Goal: Task Accomplishment & Management: Manage account settings

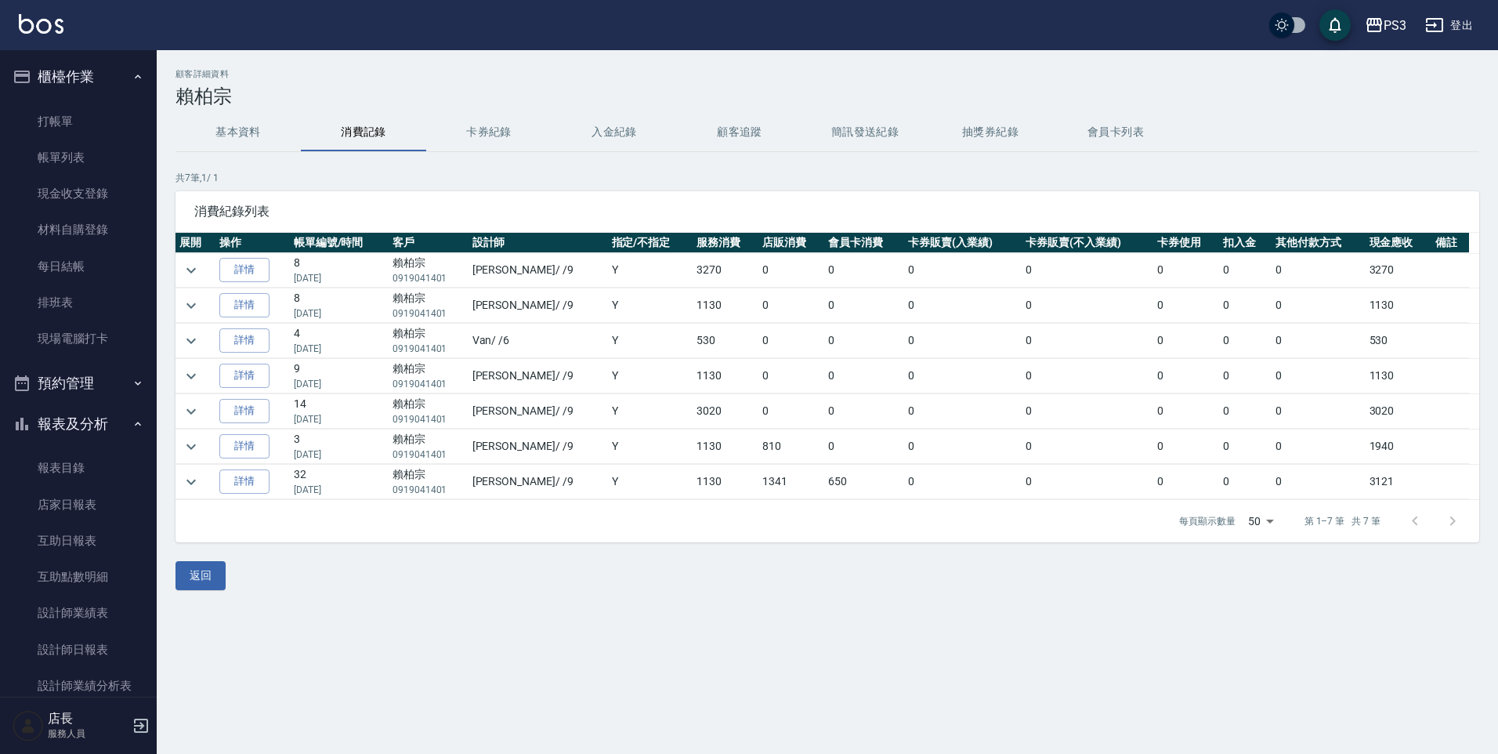
scroll to position [456, 0]
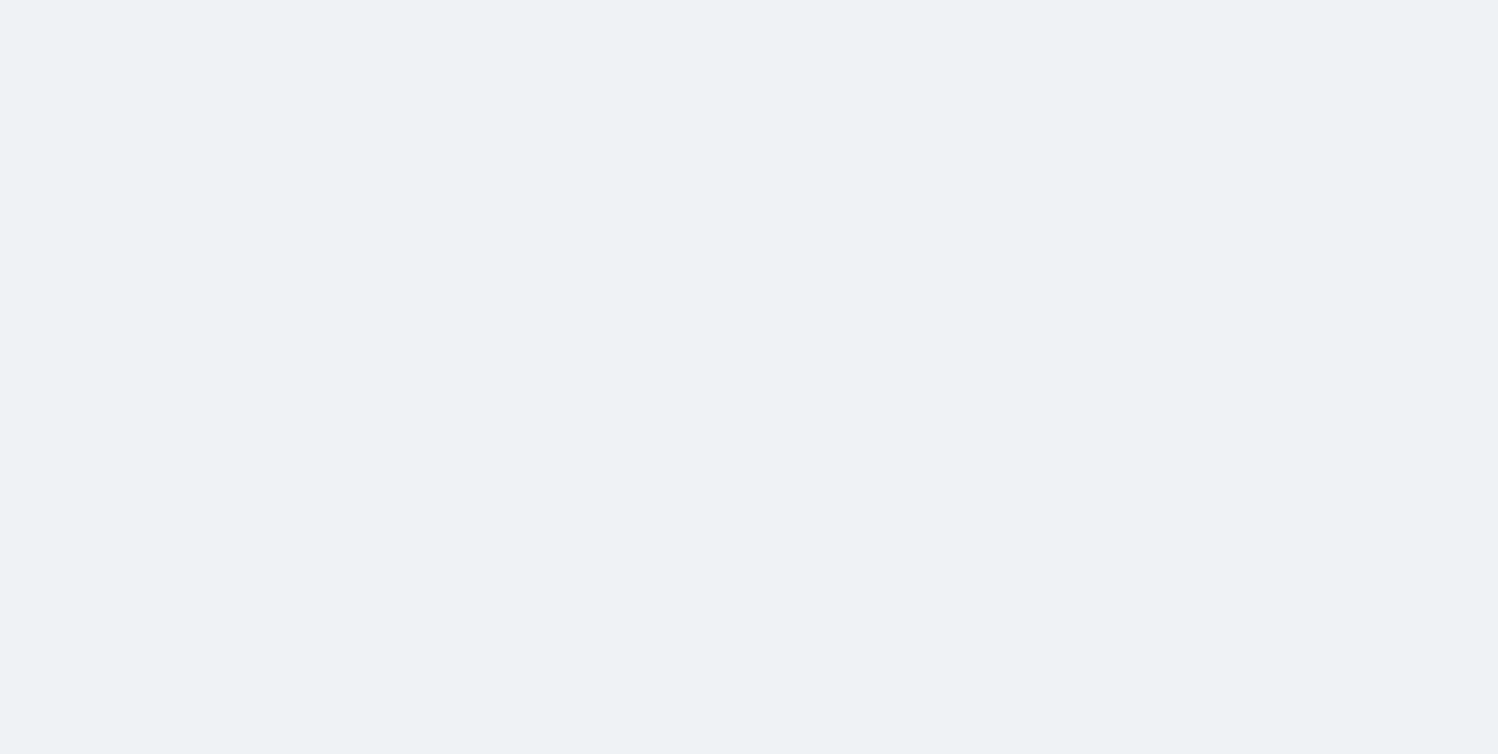
drag, startPoint x: 478, startPoint y: -30, endPoint x: 490, endPoint y: -40, distance: 16.2
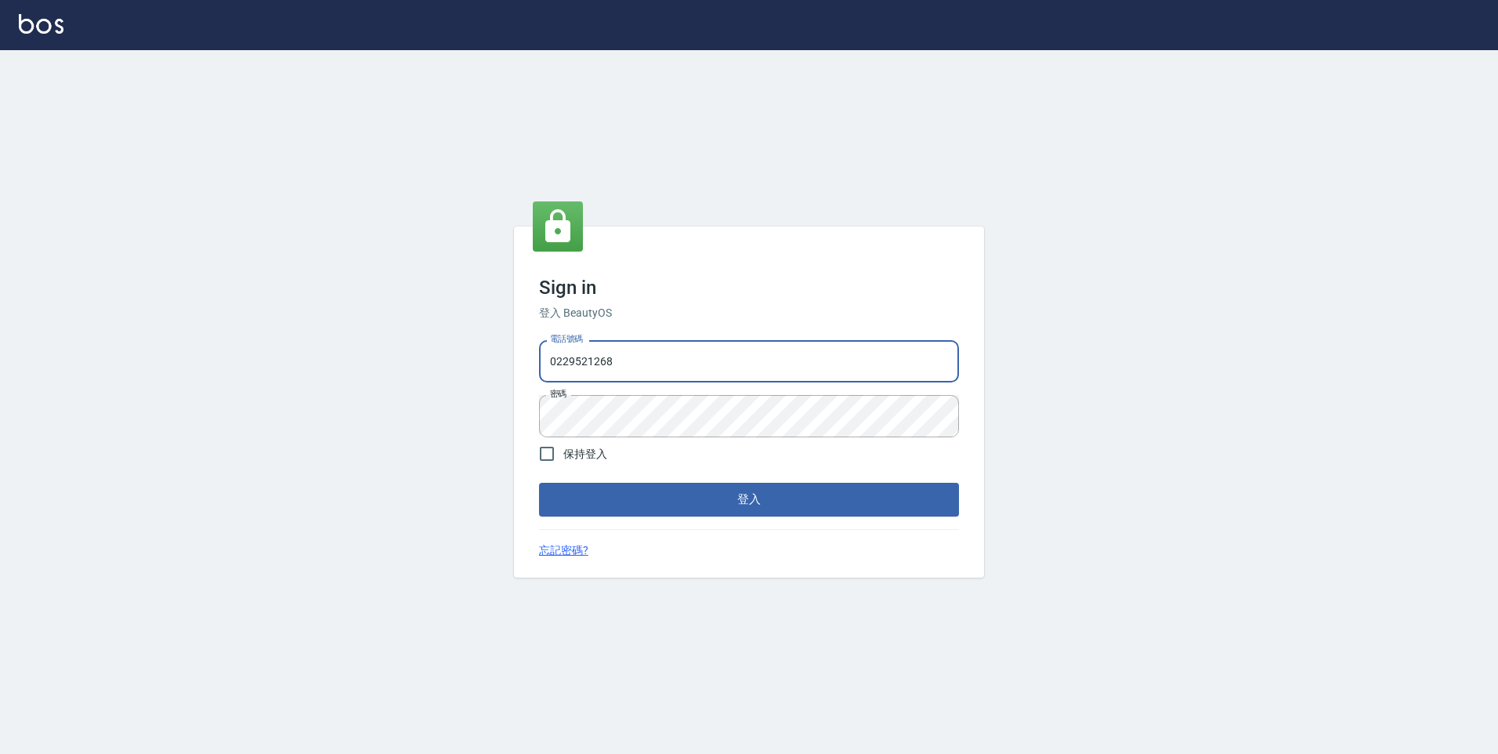
click at [673, 347] on input "0229521268" at bounding box center [749, 361] width 420 height 42
drag, startPoint x: 673, startPoint y: 347, endPoint x: 443, endPoint y: 349, distance: 230.3
click at [443, 349] on div "Sign in 登入 BeautyOS 電話號碼 0229521268 電話號碼 密碼 密碼 保持登入 登入 忘記密碼?" at bounding box center [749, 402] width 1498 height 704
type input "09116498181"
click at [652, 359] on input "09116498181" at bounding box center [749, 361] width 420 height 42
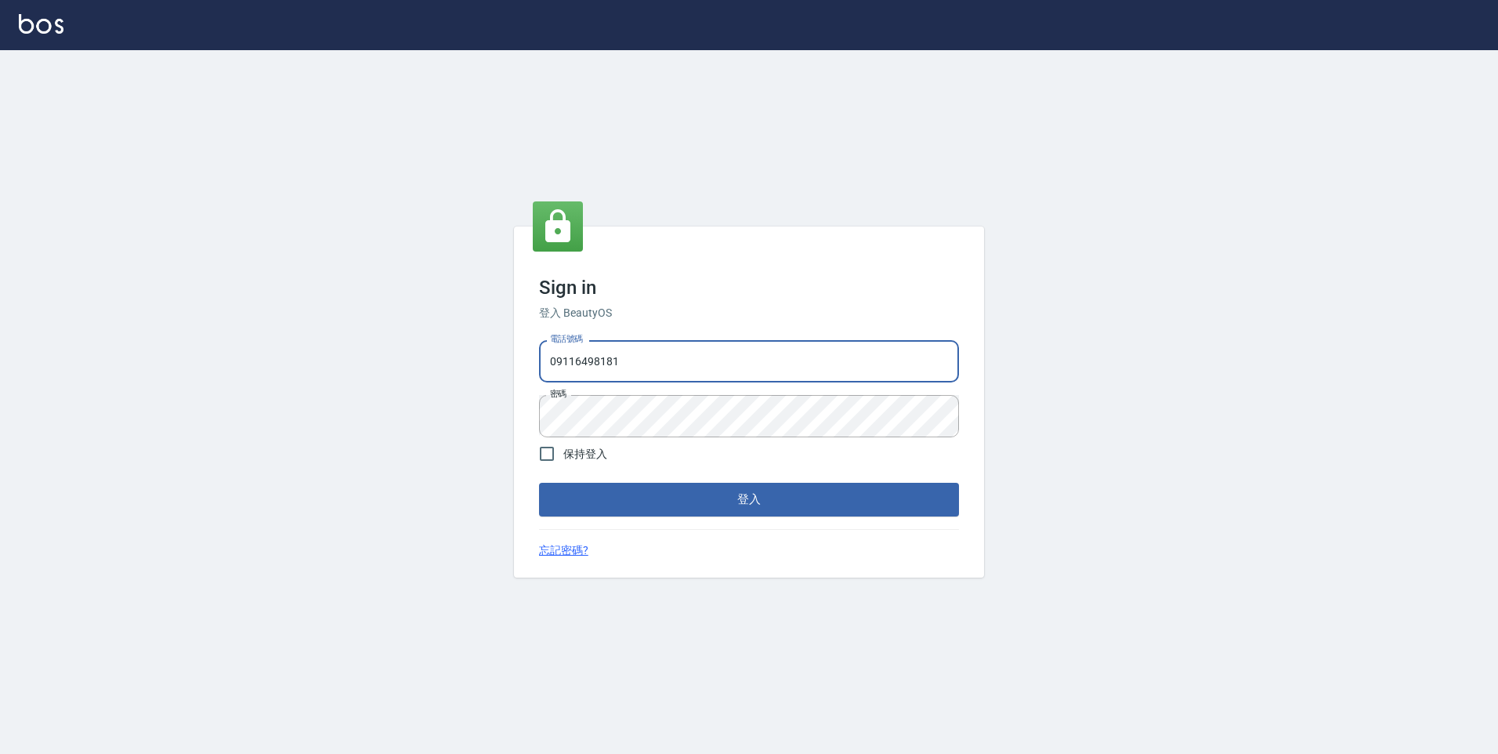
click at [658, 369] on input "09116498181" at bounding box center [749, 361] width 420 height 42
click at [709, 301] on div "Sign in 登入 BeautyOS 電話號碼 09116498181 電話號碼 密碼 密碼 保持登入 登入 忘記密碼?" at bounding box center [749, 401] width 470 height 350
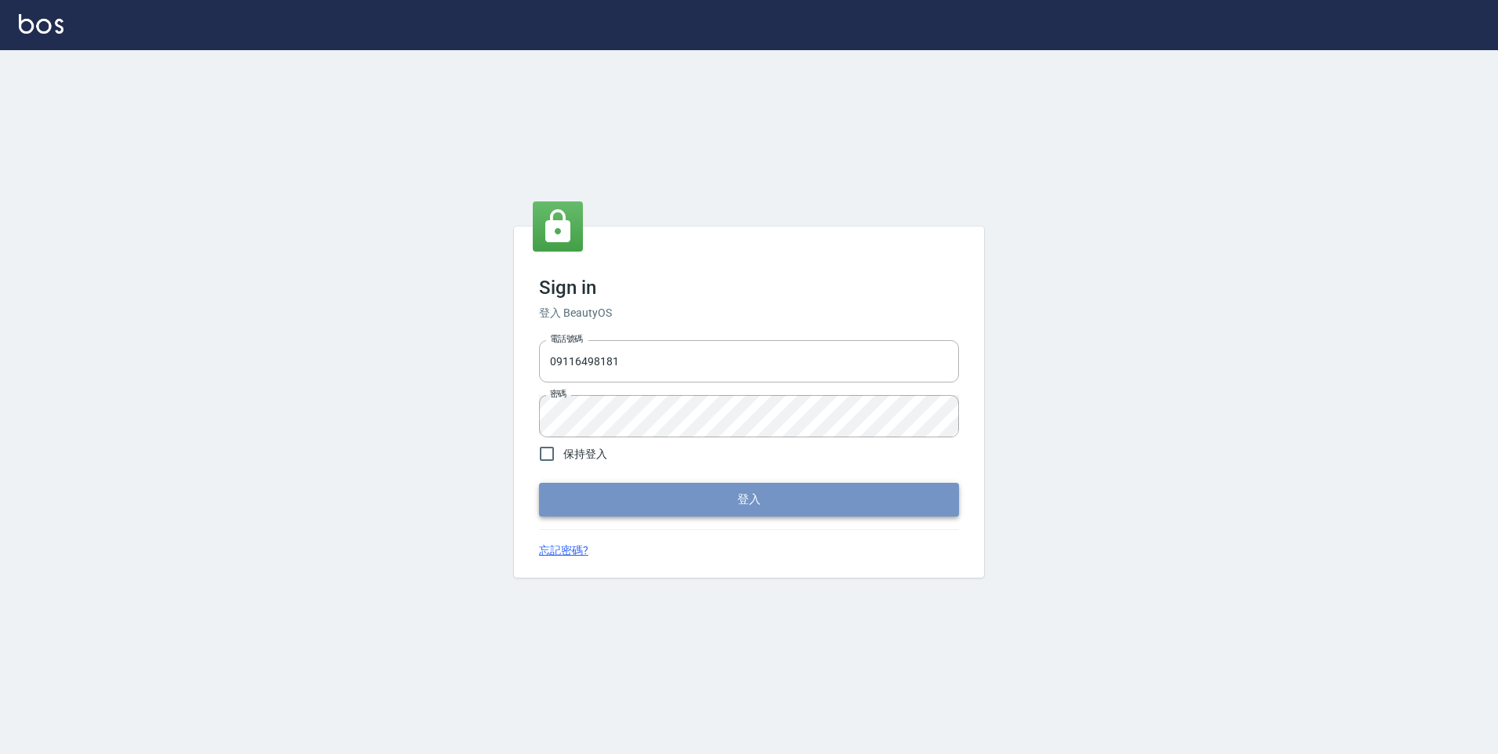
click at [696, 499] on button "登入" at bounding box center [749, 499] width 420 height 33
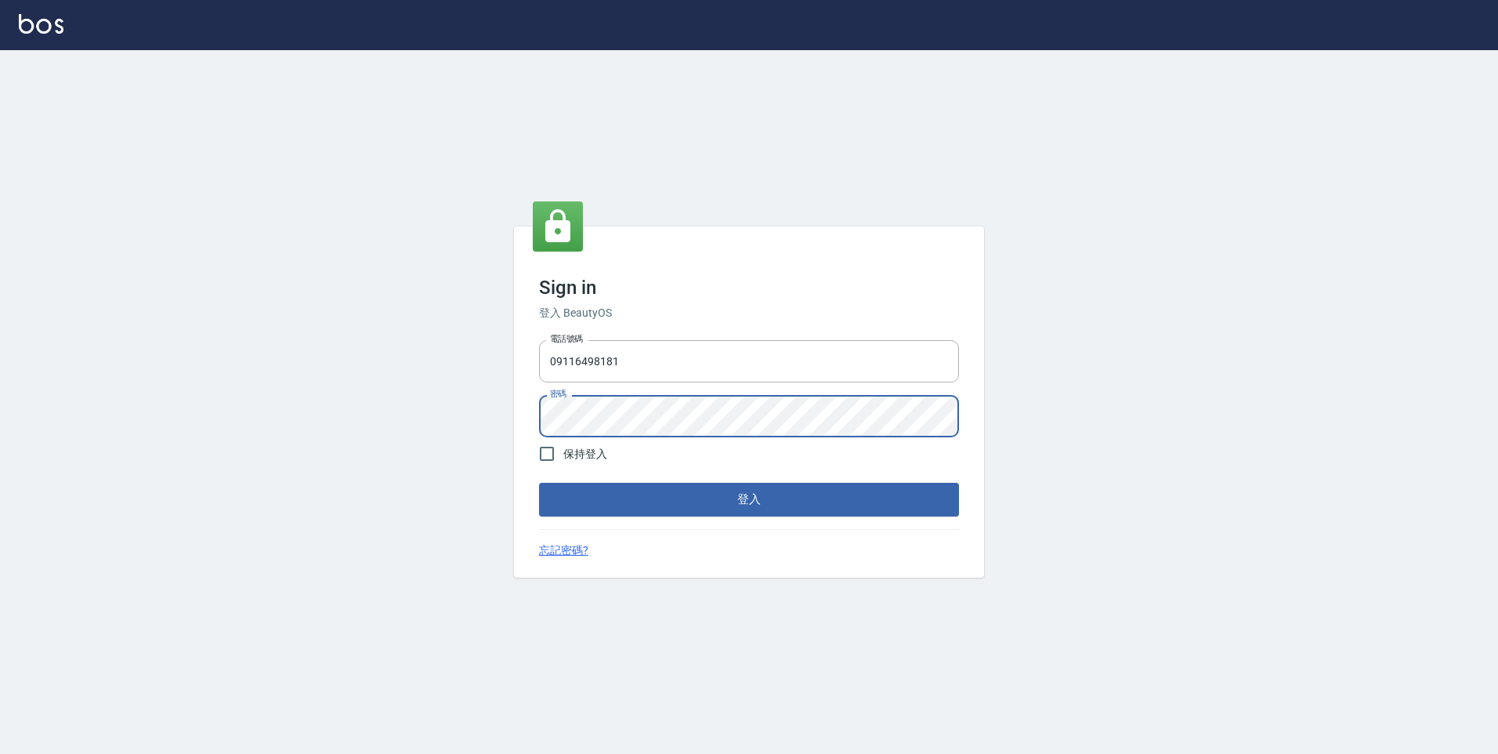
click at [1049, 476] on div "Sign in 登入 BeautyOS 電話號碼 09116498181 電話號碼 密碼 密碼 保持登入 登入 忘記密碼?" at bounding box center [749, 402] width 1498 height 704
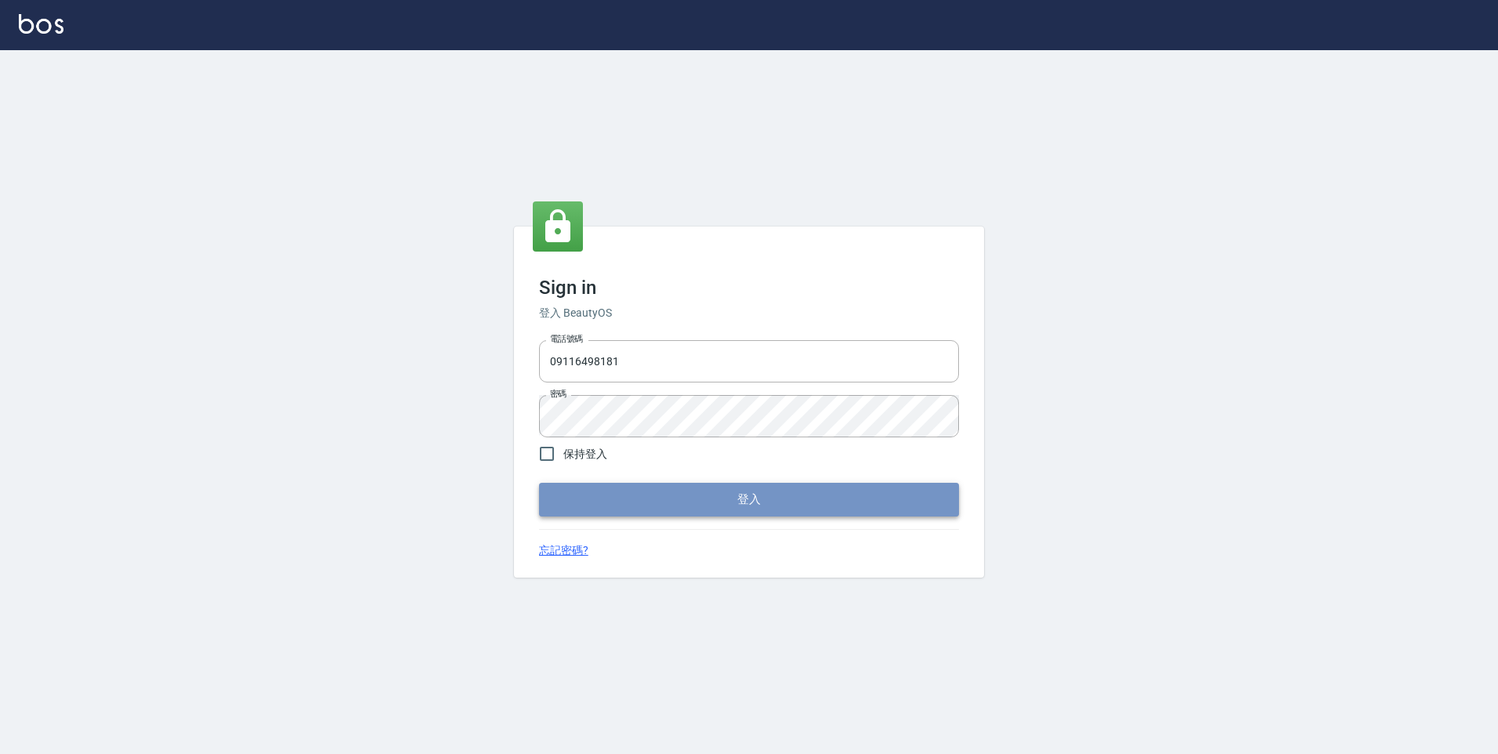
click at [949, 484] on button "登入" at bounding box center [749, 499] width 420 height 33
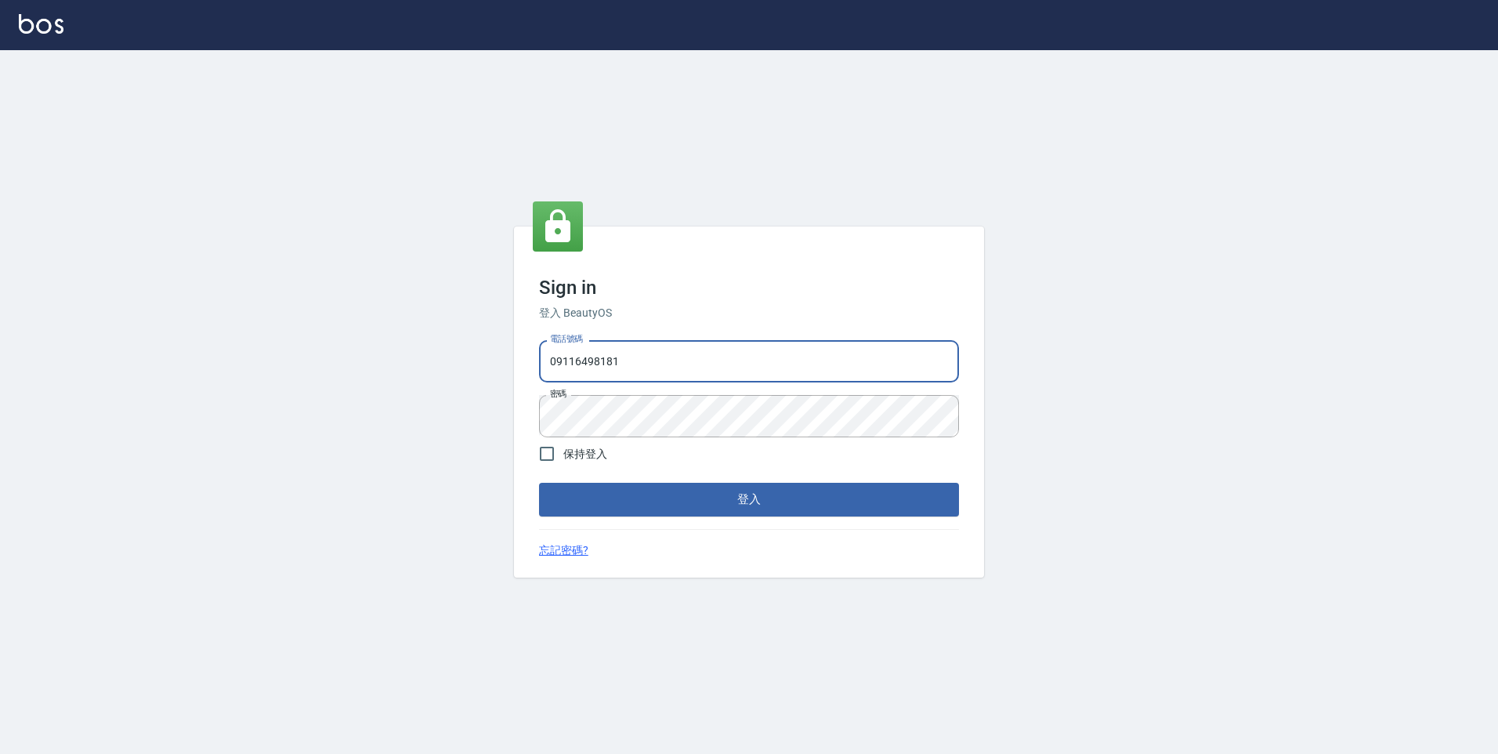
drag, startPoint x: 635, startPoint y: 366, endPoint x: 479, endPoint y: 345, distance: 158.0
click at [479, 345] on div "Sign in 登入 BeautyOS 電話號碼 09116498181 電話號碼 密碼 密碼 保持登入 登入 忘記密碼?" at bounding box center [749, 402] width 1498 height 704
type input "0911903627"
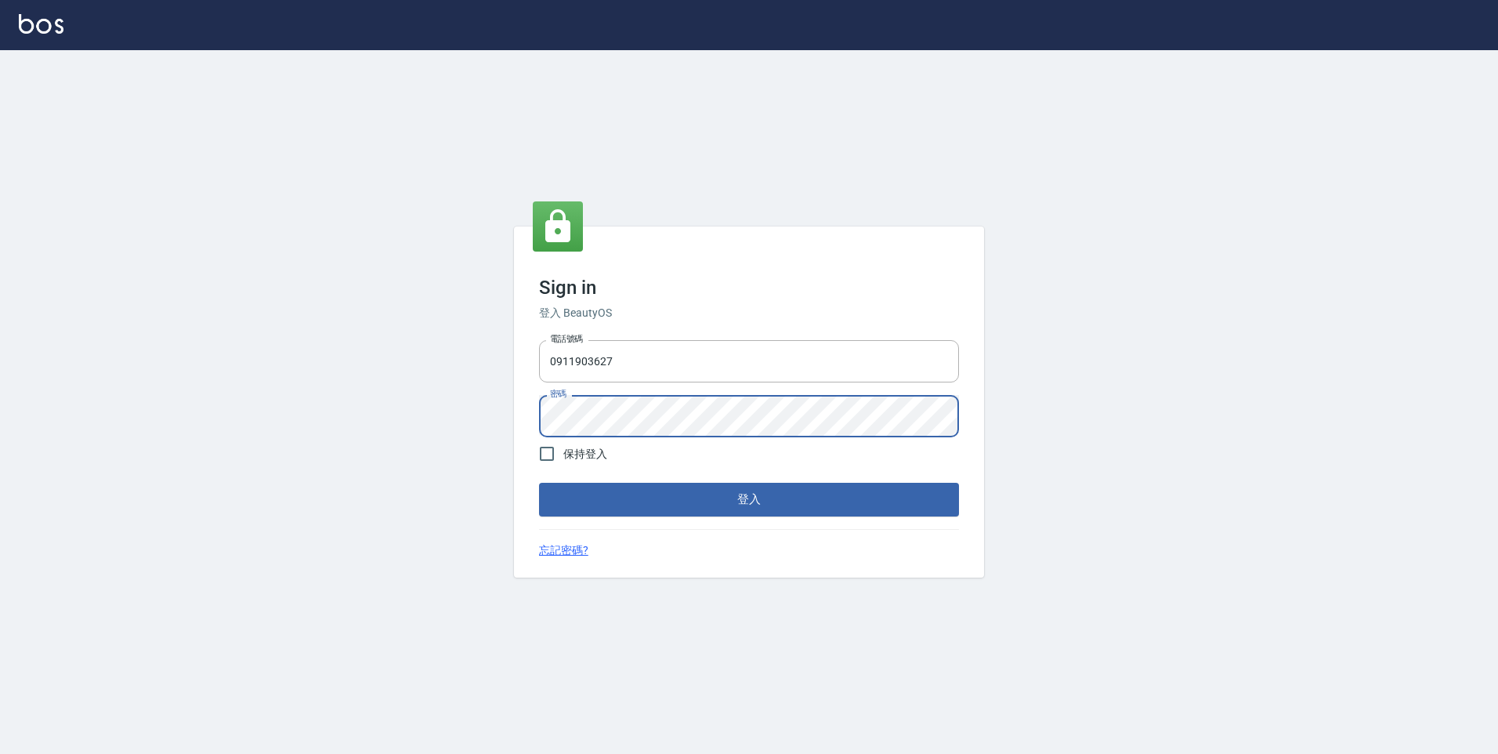
click at [508, 407] on div "Sign in 登入 BeautyOS 電話號碼 [PHONE_NUMBER] 電話號碼 密碼 密碼 保持登入 登入 忘記密碼?" at bounding box center [749, 402] width 1498 height 704
click at [778, 489] on button "登入" at bounding box center [749, 499] width 420 height 33
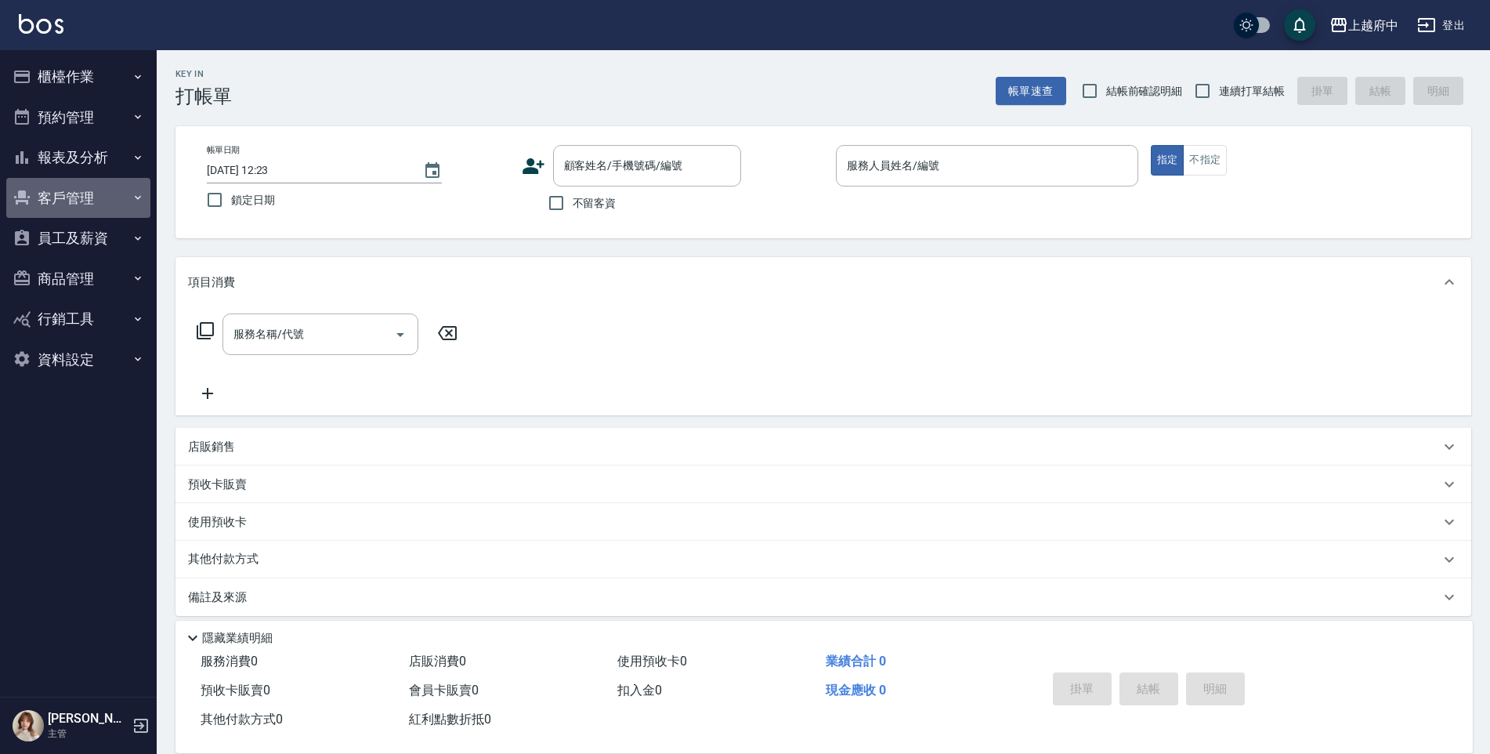
click at [27, 179] on button "客戶管理" at bounding box center [78, 198] width 144 height 41
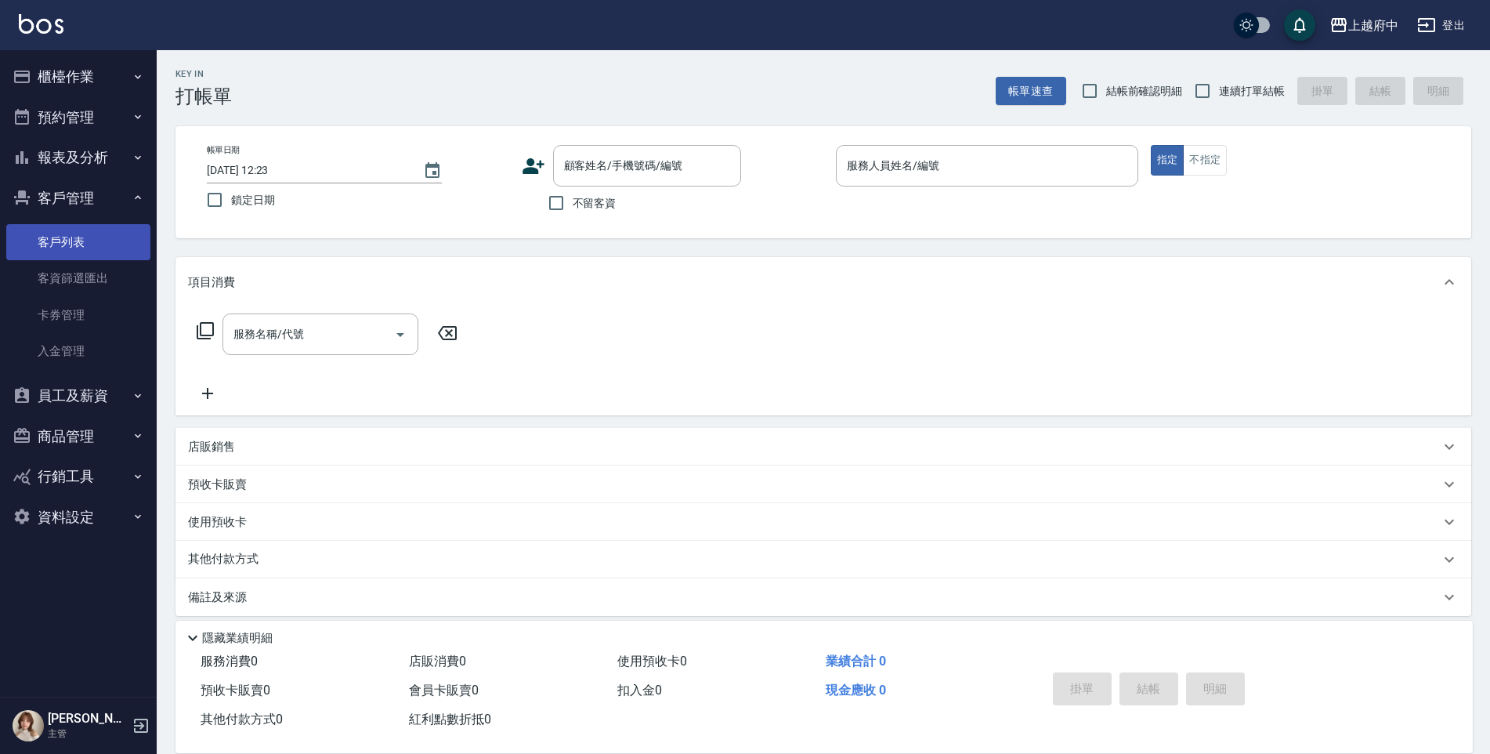
click at [96, 231] on link "客戶列表" at bounding box center [78, 242] width 144 height 36
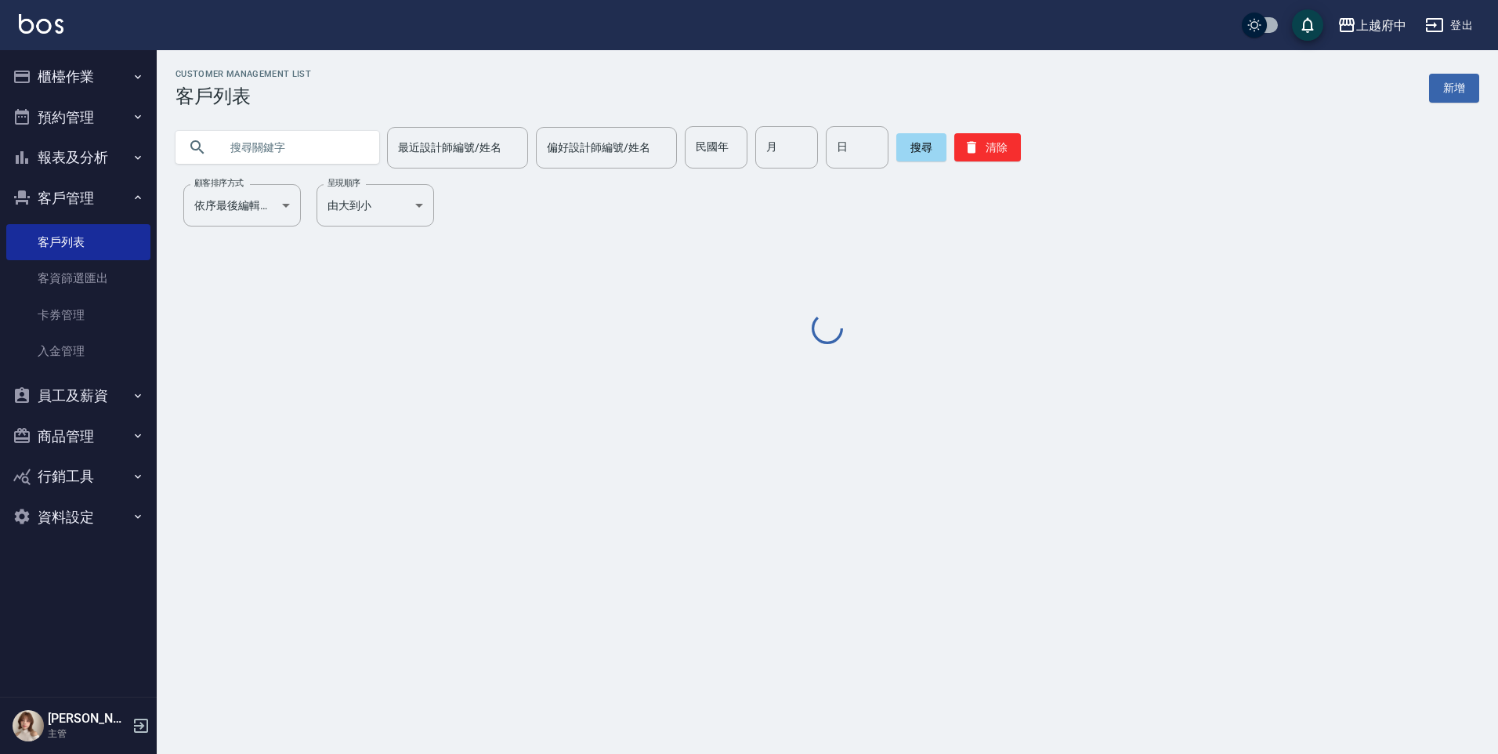
click at [294, 143] on input "text" at bounding box center [292, 147] width 147 height 42
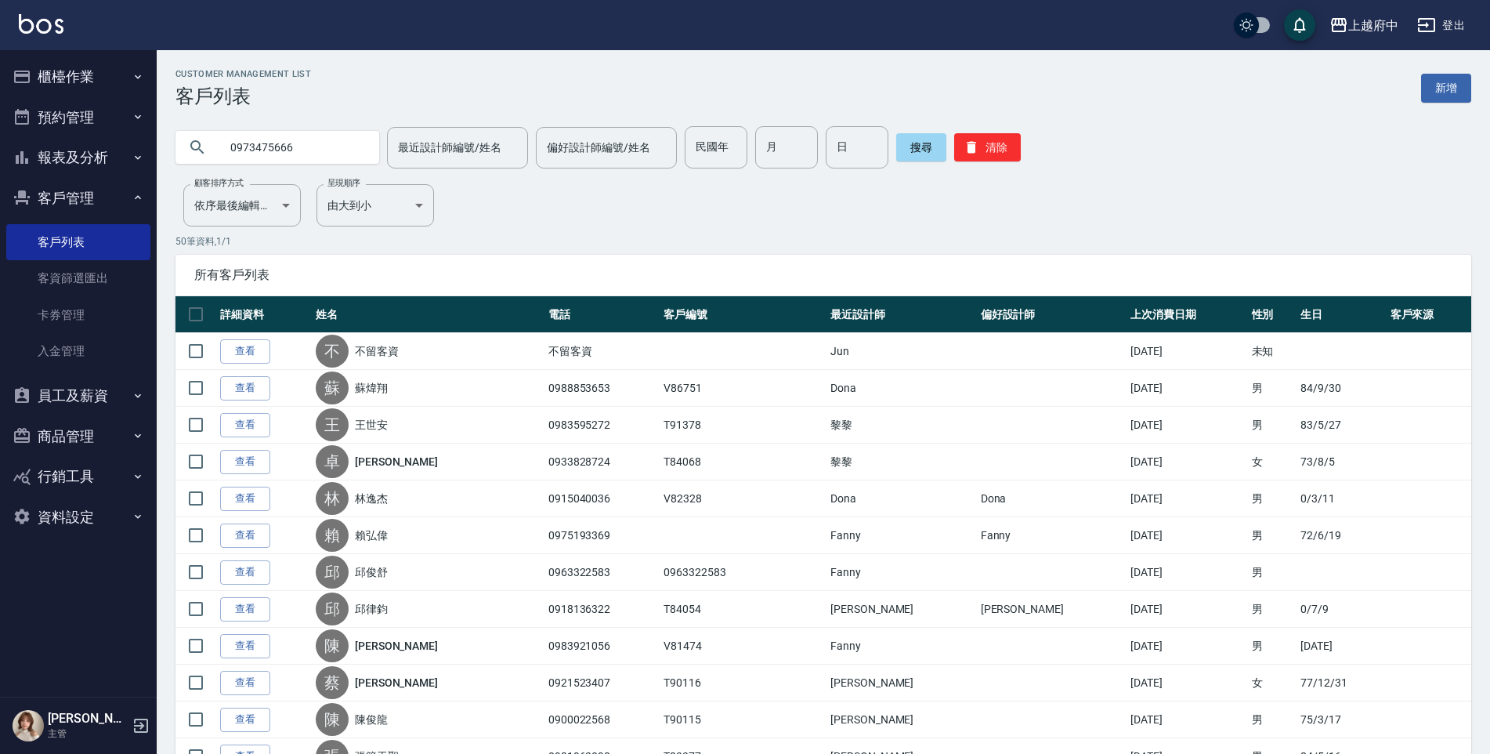
type input "0973475666"
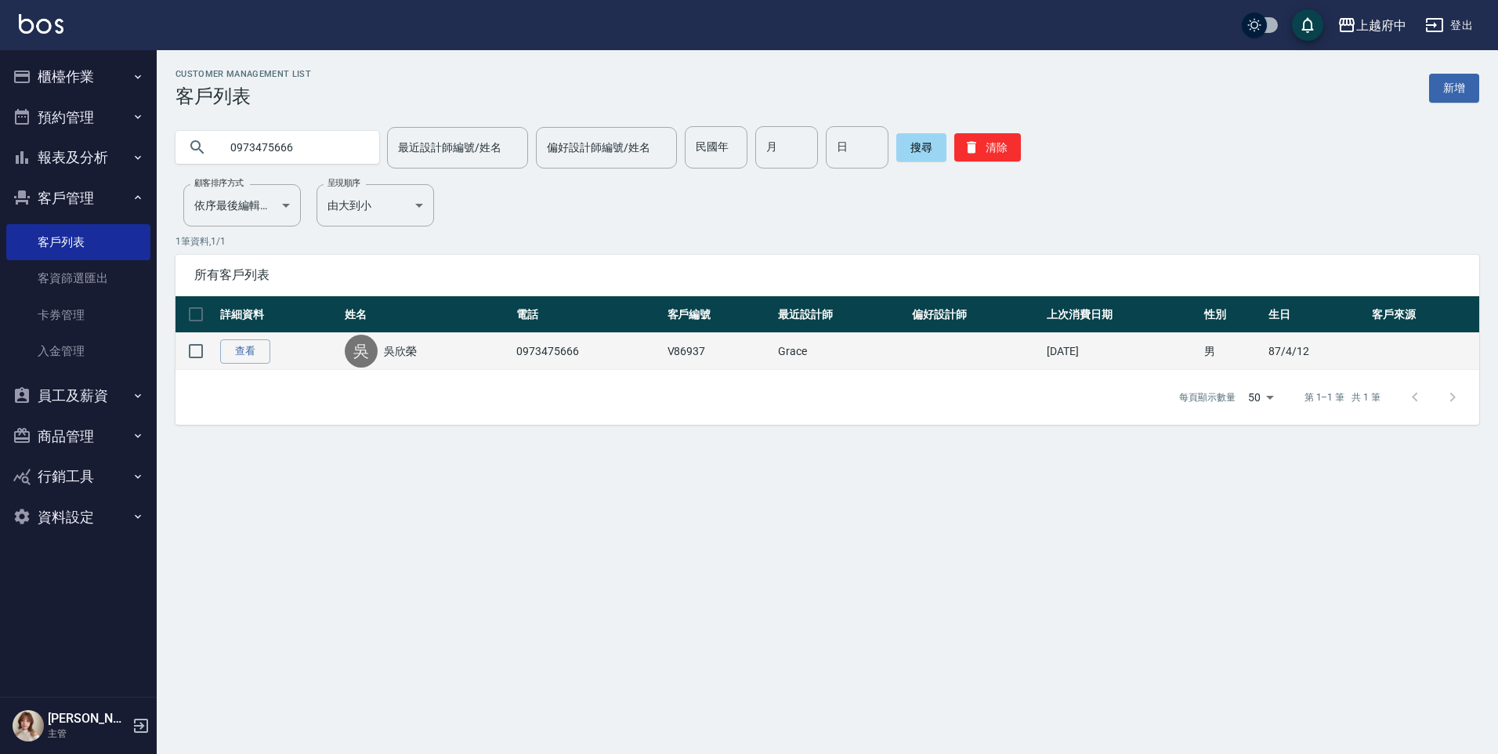
click at [274, 359] on td "查看" at bounding box center [278, 351] width 125 height 37
click at [254, 357] on link "查看" at bounding box center [245, 351] width 50 height 24
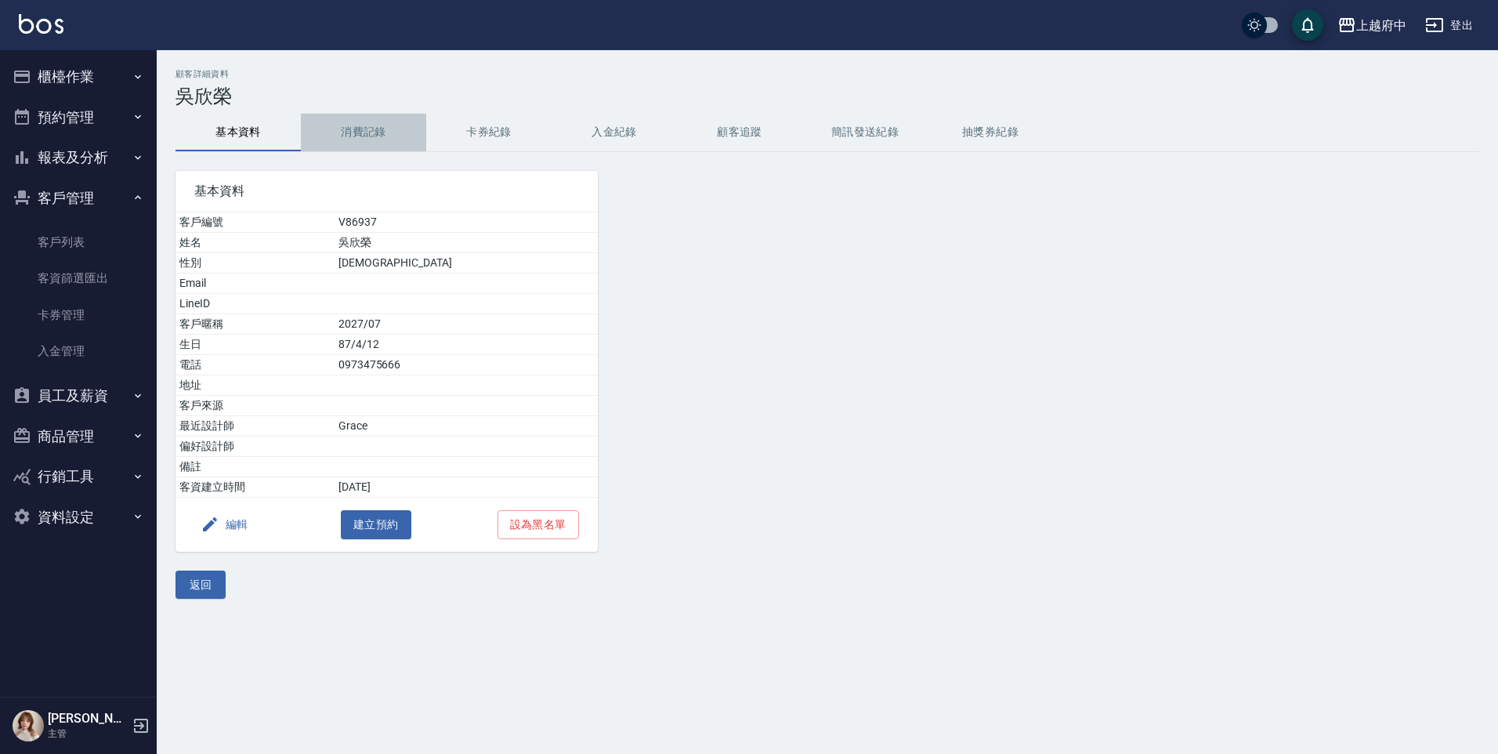
click at [339, 118] on button "消費記錄" at bounding box center [363, 133] width 125 height 38
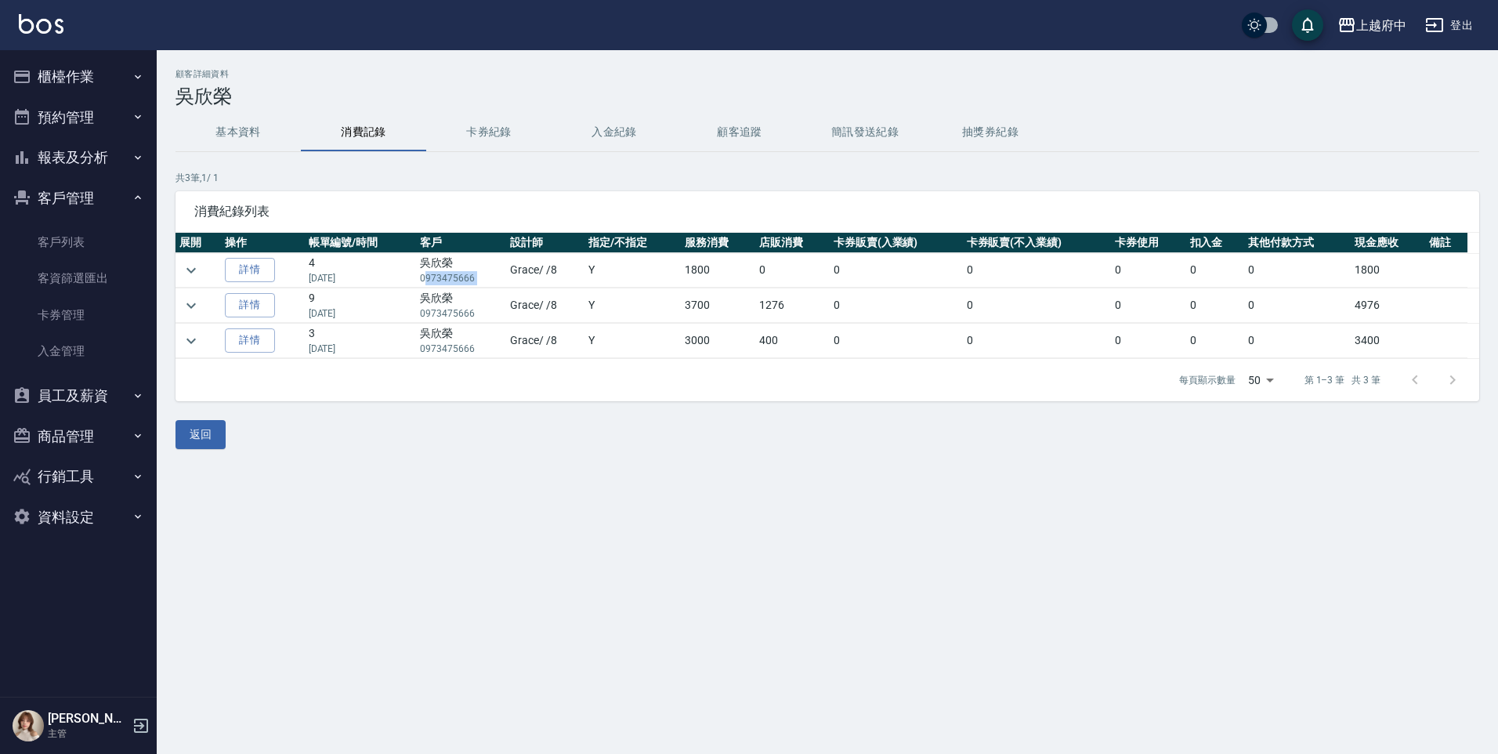
drag, startPoint x: 423, startPoint y: 277, endPoint x: 504, endPoint y: 273, distance: 80.8
click at [504, 273] on tr "詳情 4 08/28/2025 吳欣榮 0973475666 Grace / /8 Y 1800 0 0 0 0 0 0 1800" at bounding box center [827, 270] width 1304 height 34
copy p "973475666"
click at [99, 75] on button "櫃檯作業" at bounding box center [78, 76] width 144 height 41
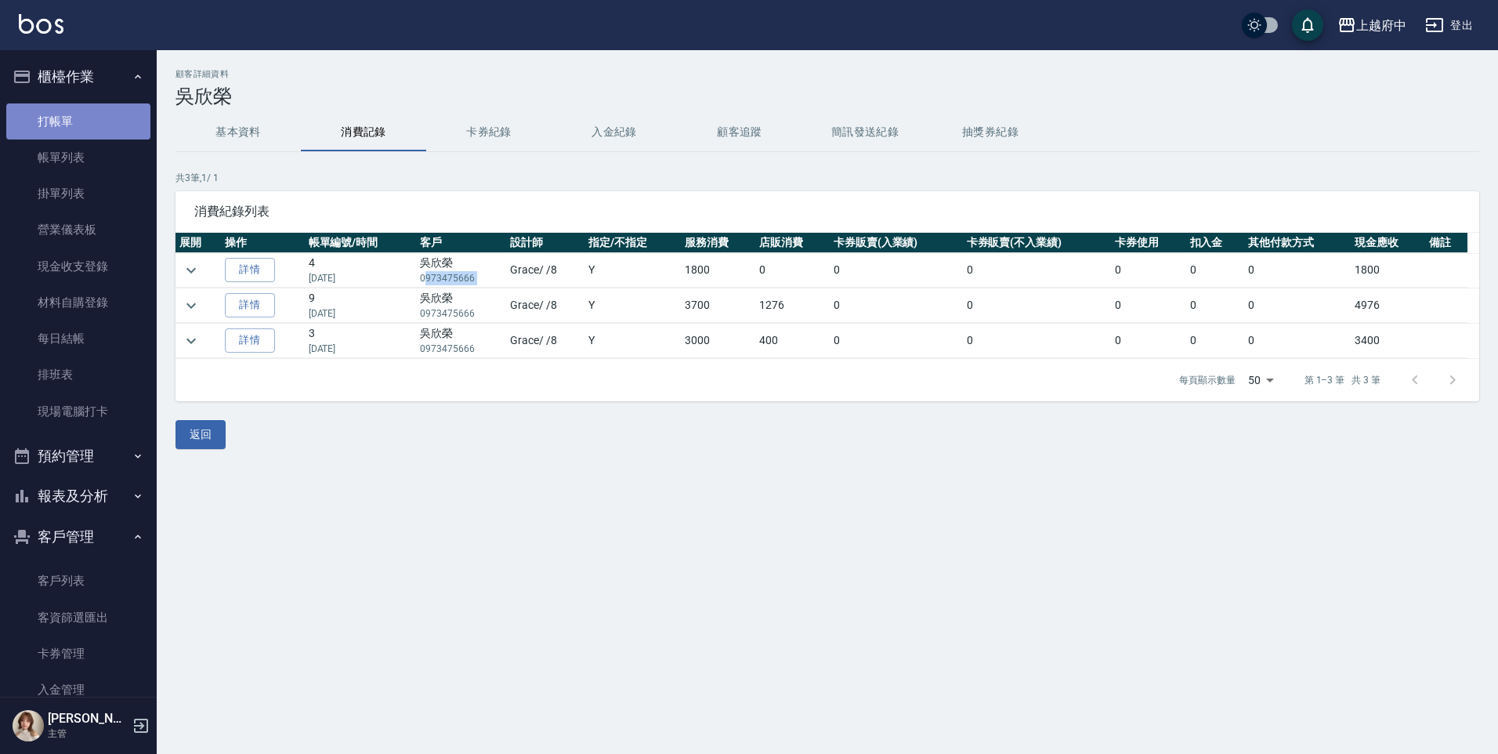
click at [89, 120] on link "打帳單" at bounding box center [78, 121] width 144 height 36
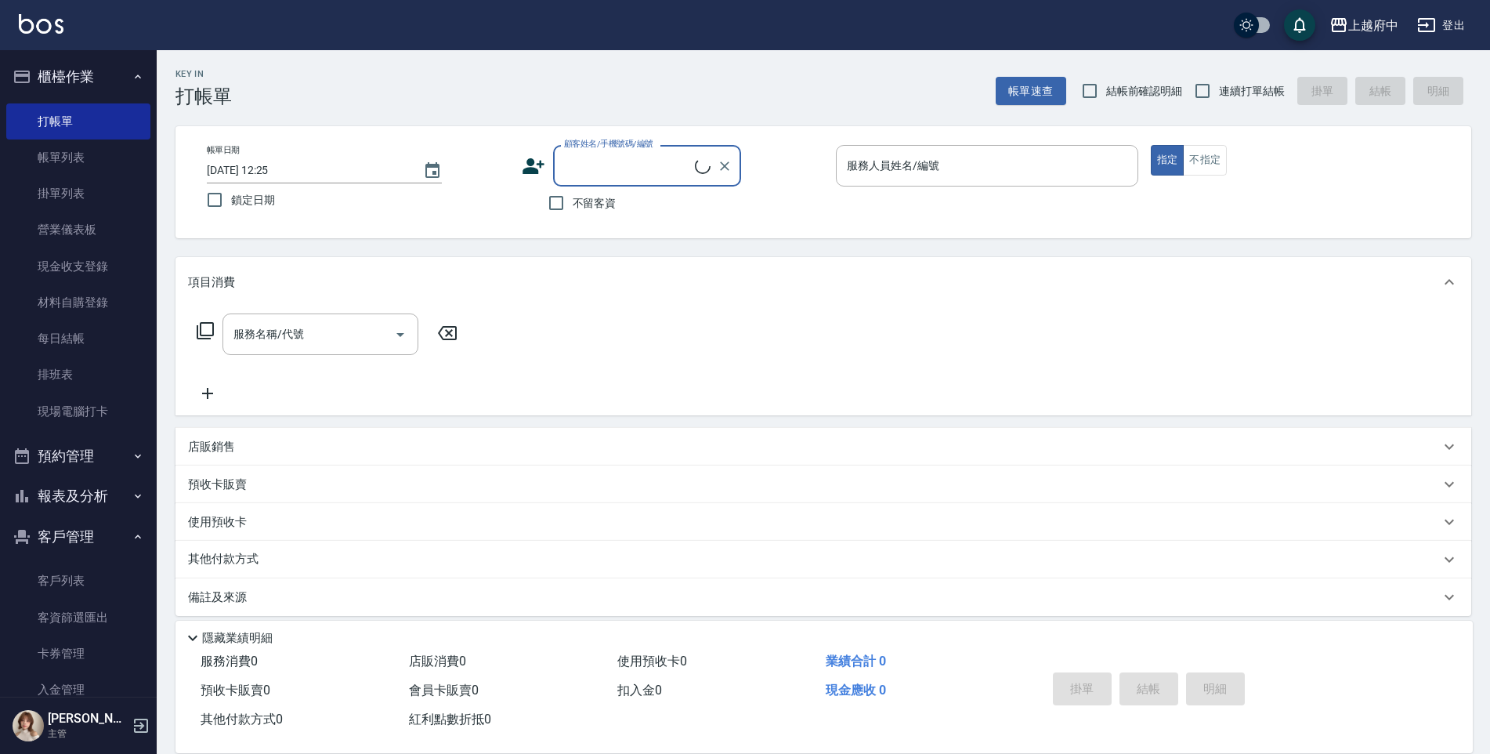
click at [632, 169] on input "顧客姓名/手機號碼/編號" at bounding box center [627, 165] width 135 height 27
click at [564, 172] on input "973475666" at bounding box center [635, 165] width 150 height 27
type input "吳欣榮/0973475666/V86937"
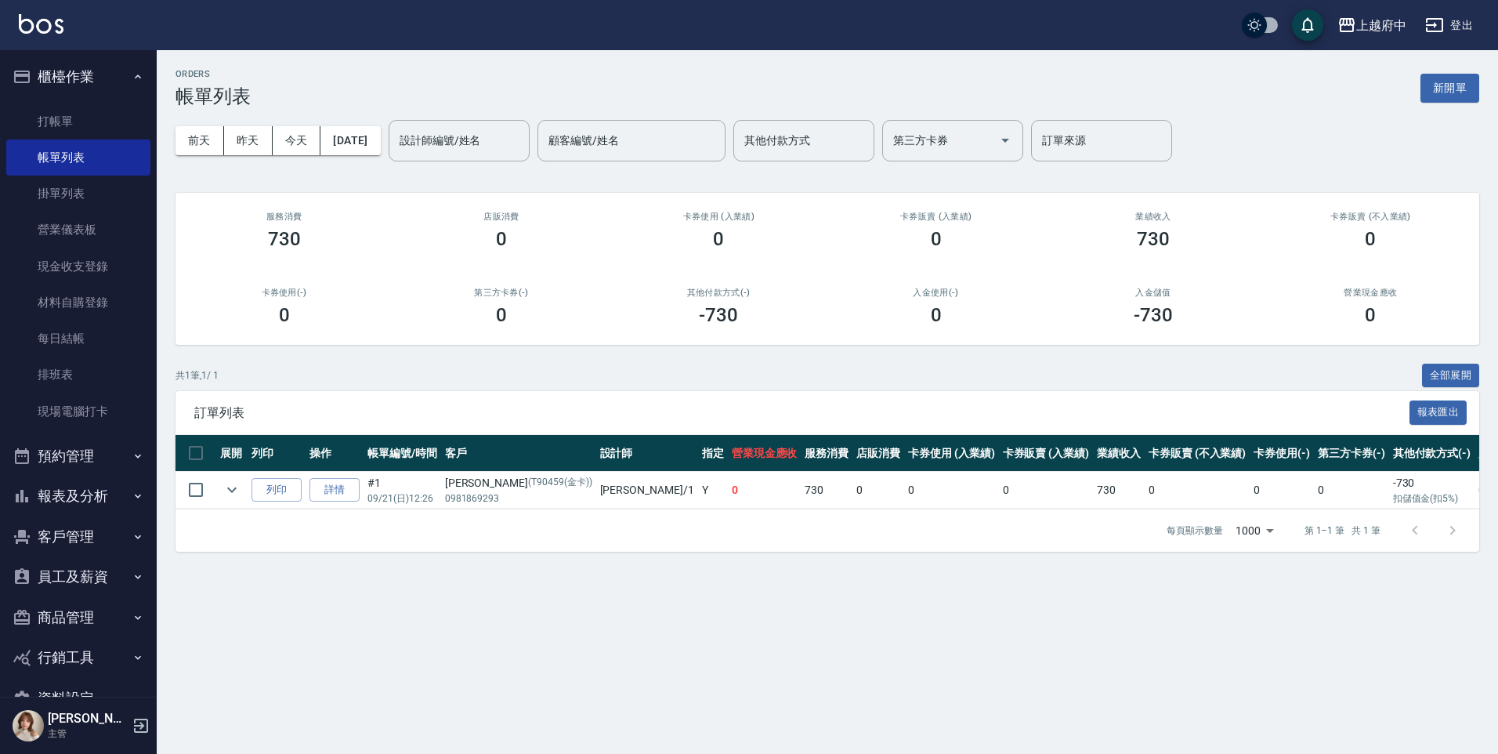
click at [1431, 31] on icon "button" at bounding box center [1434, 25] width 17 height 14
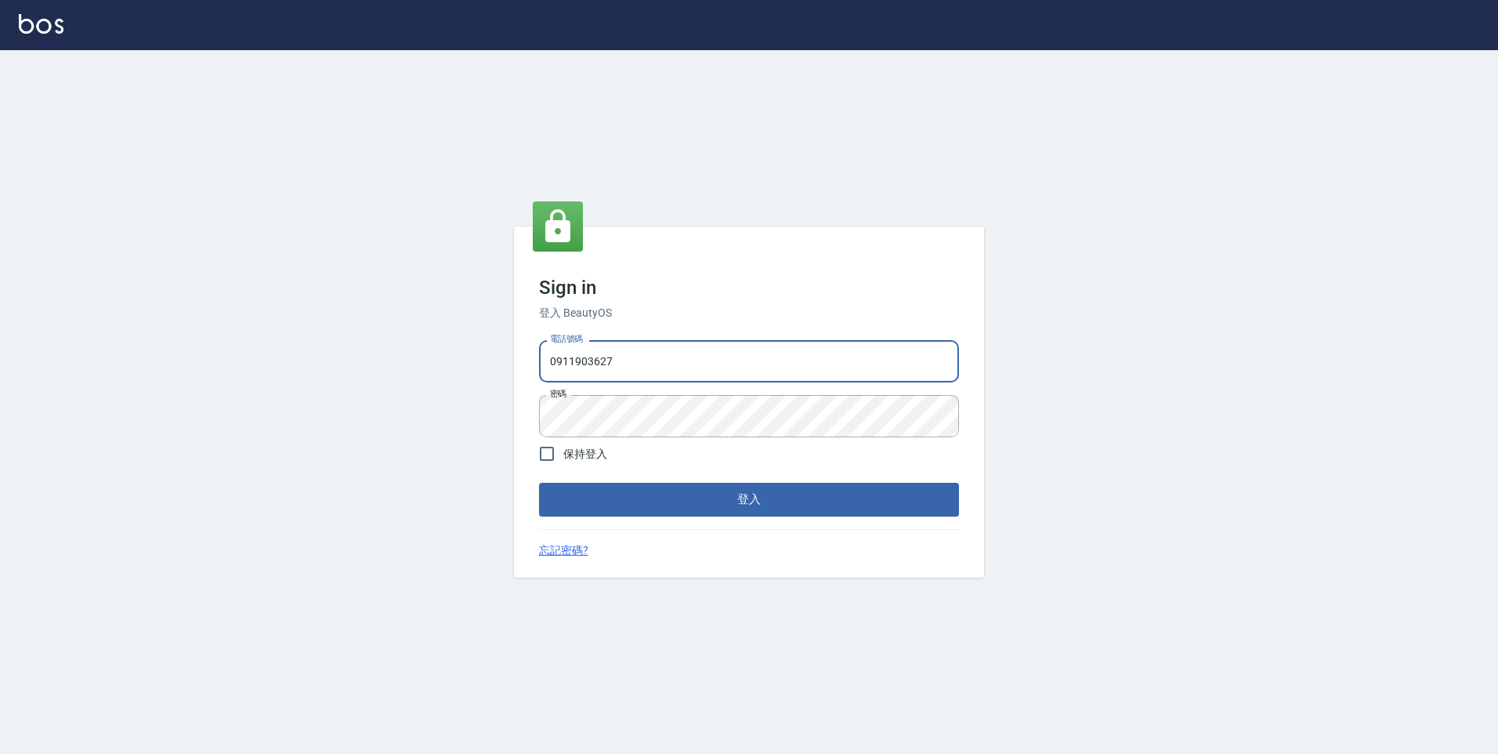
click at [656, 371] on input "0911903627" at bounding box center [749, 361] width 420 height 42
type input "0909291021"
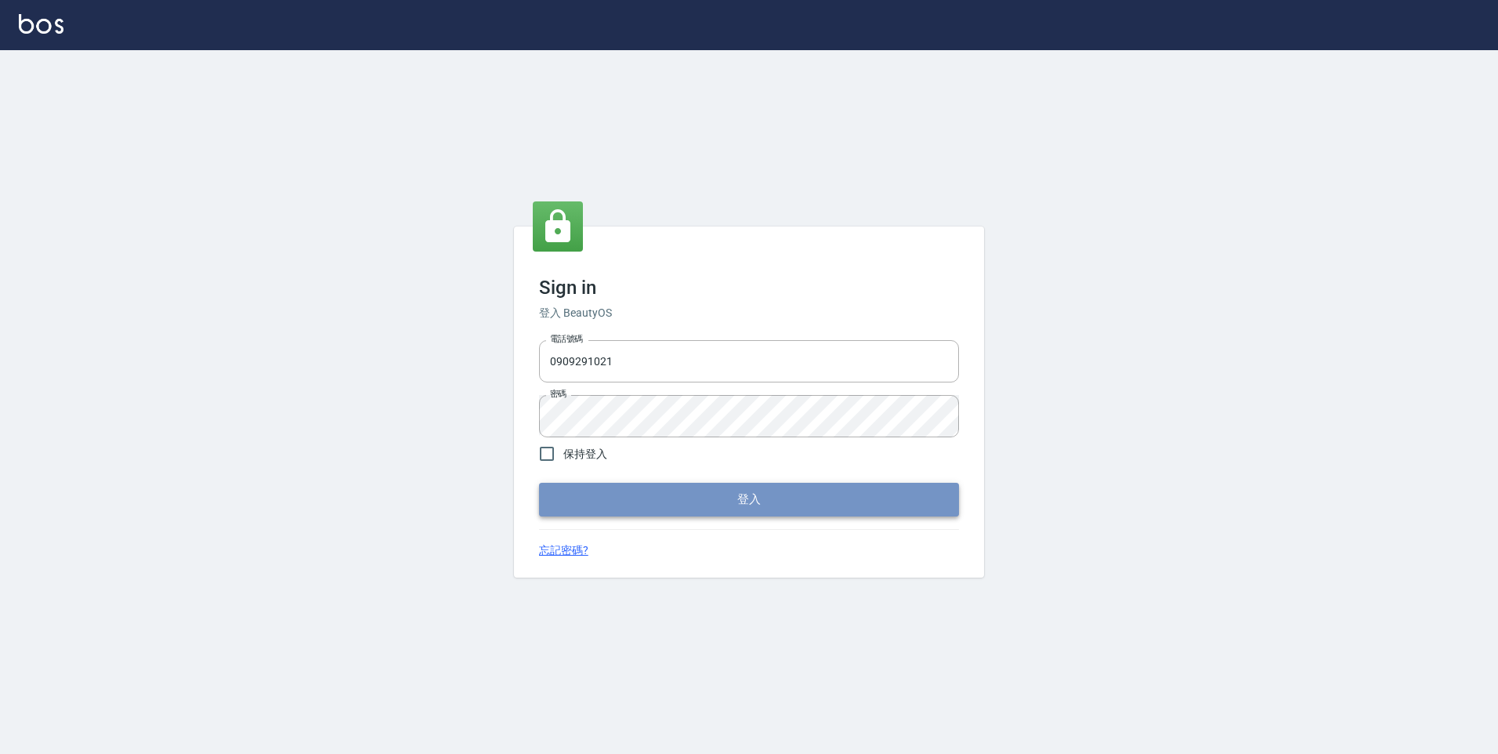
click at [645, 501] on button "登入" at bounding box center [749, 499] width 420 height 33
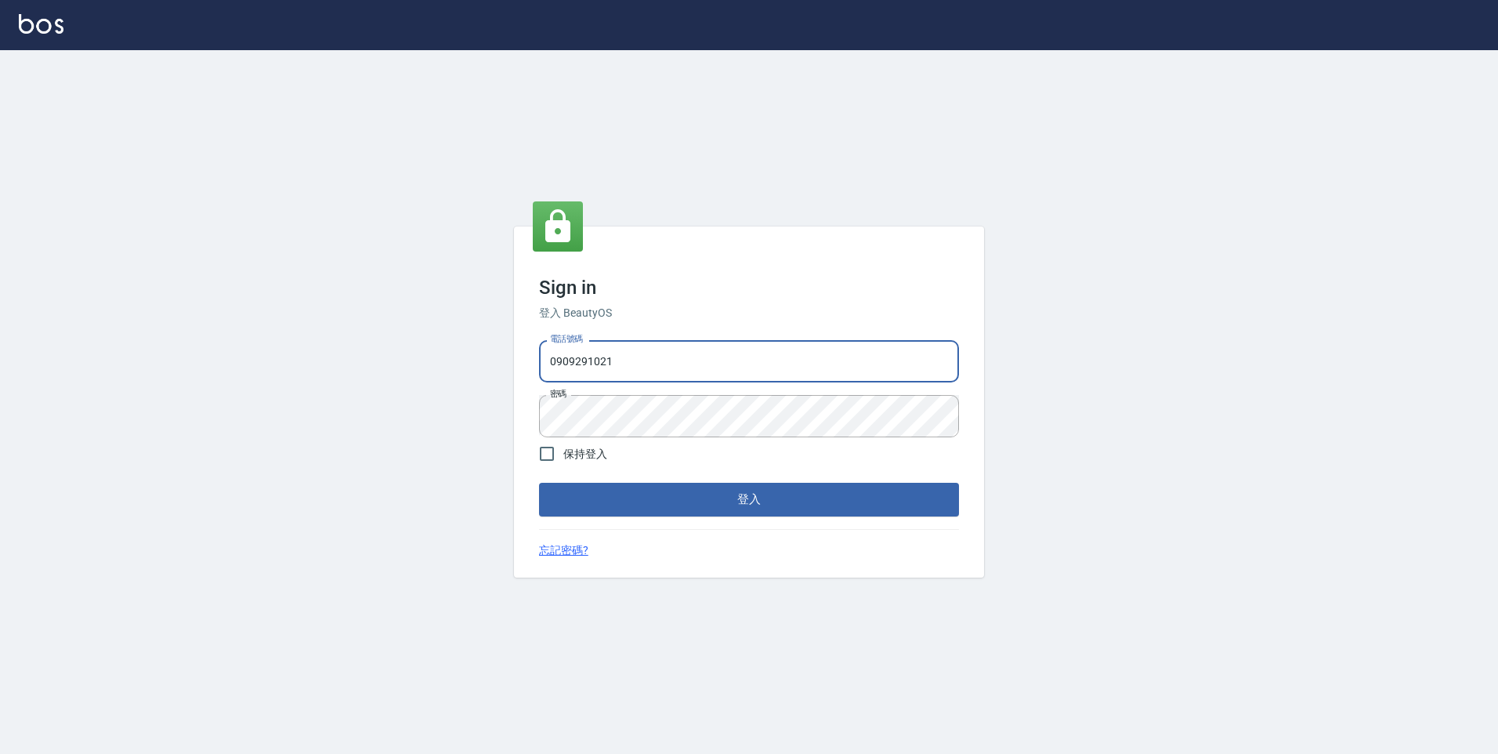
drag, startPoint x: 638, startPoint y: 366, endPoint x: 577, endPoint y: 371, distance: 61.3
click at [577, 371] on input "0909291021" at bounding box center [749, 361] width 420 height 42
drag, startPoint x: 633, startPoint y: 349, endPoint x: 462, endPoint y: 342, distance: 171.0
click at [462, 342] on div "Sign in 登入 BeautyOS 電話號碼 [PHONE_NUMBER] 電話號碼 密碼 密碼 保持登入 登入 忘記密碼?" at bounding box center [749, 402] width 1498 height 704
type input "0909291021"
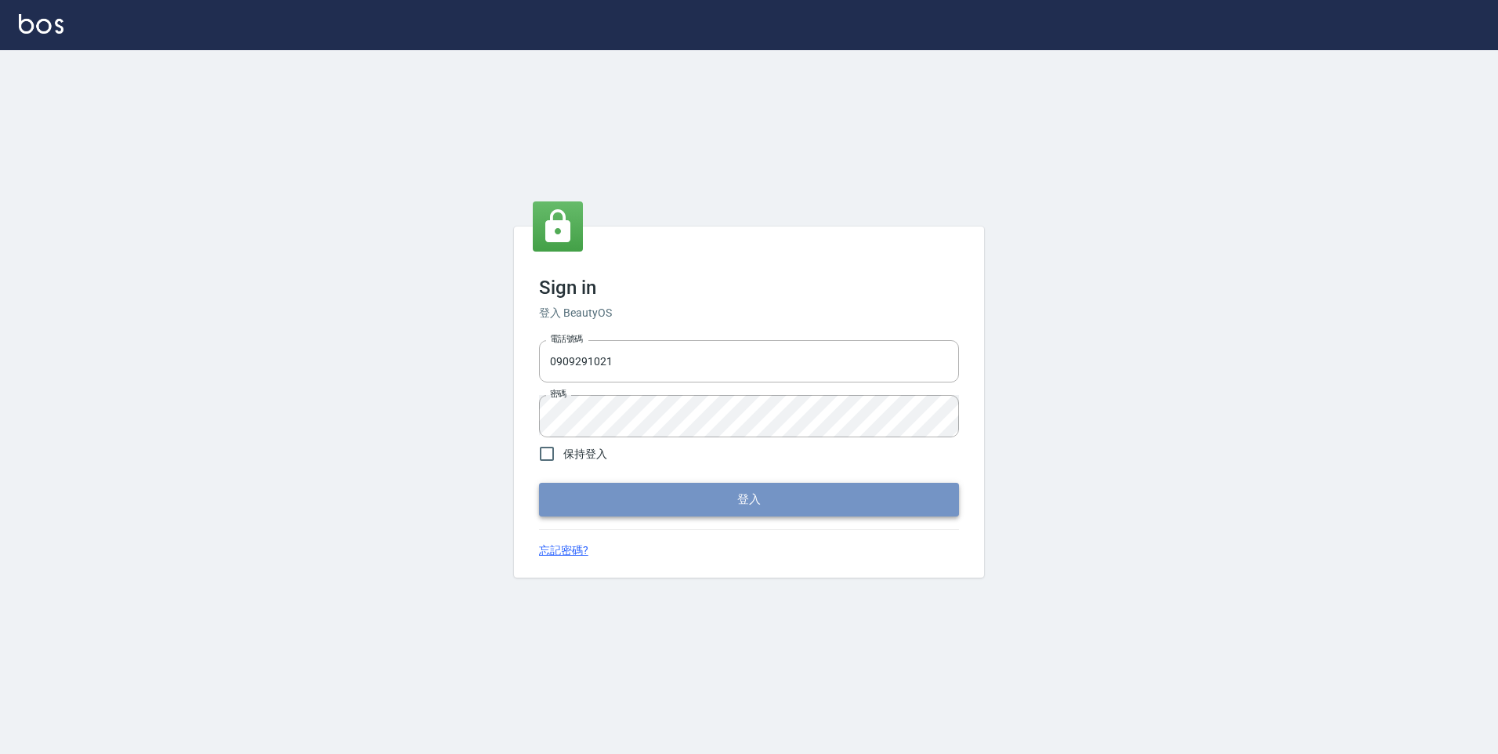
click at [633, 510] on button "登入" at bounding box center [749, 499] width 420 height 33
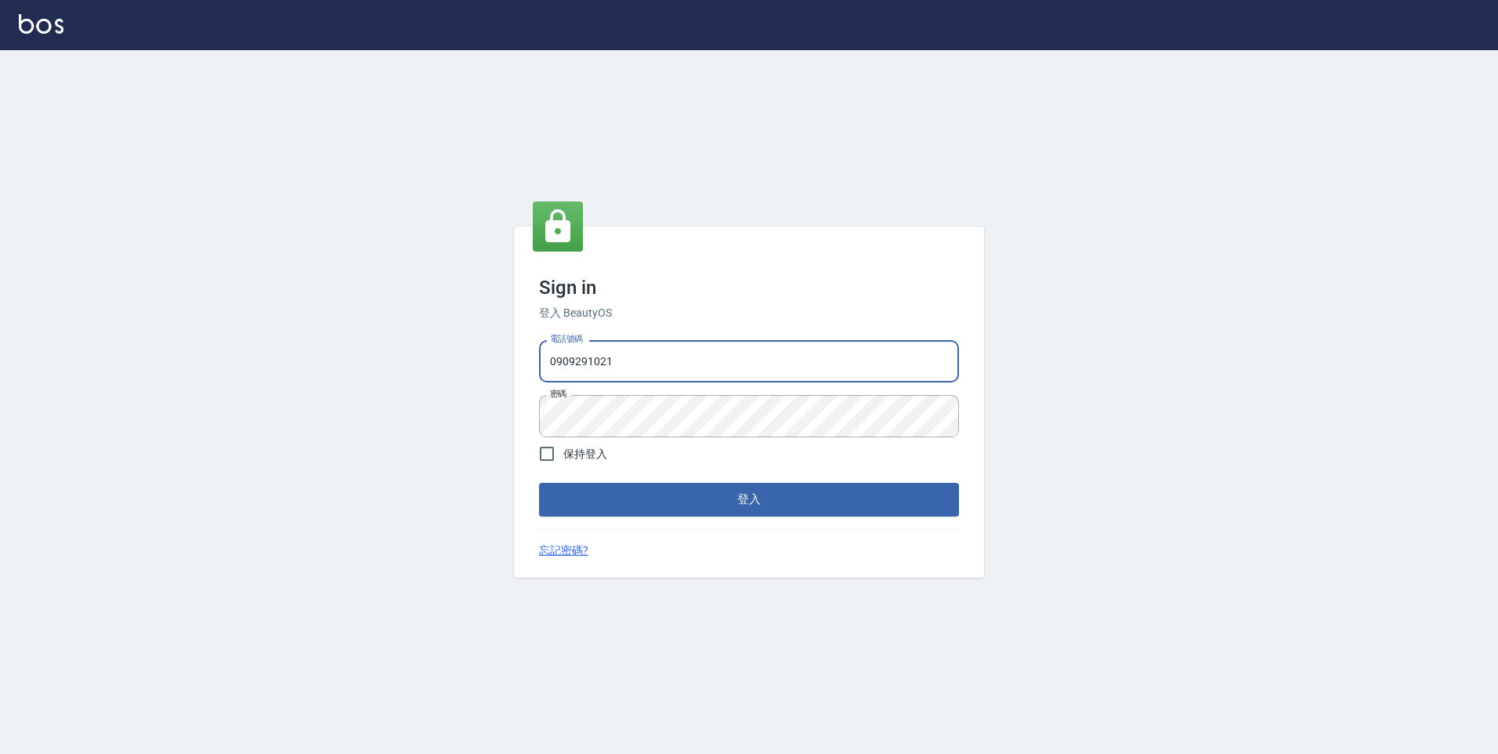
drag, startPoint x: 618, startPoint y: 369, endPoint x: 439, endPoint y: 338, distance: 182.1
click at [439, 338] on div "Sign in 登入 BeautyOS 電話號碼 0909291021 電話號碼 密碼 密碼 保持登入 登入 忘記密碼?" at bounding box center [749, 402] width 1498 height 704
type input "0911903627"
drag, startPoint x: 658, startPoint y: 367, endPoint x: 515, endPoint y: 333, distance: 146.5
click at [515, 333] on div "Sign in 登入 BeautyOS 電話號碼 0911903627 電話號碼 密碼 密碼 保持登入 登入 忘記密碼?" at bounding box center [749, 401] width 470 height 350
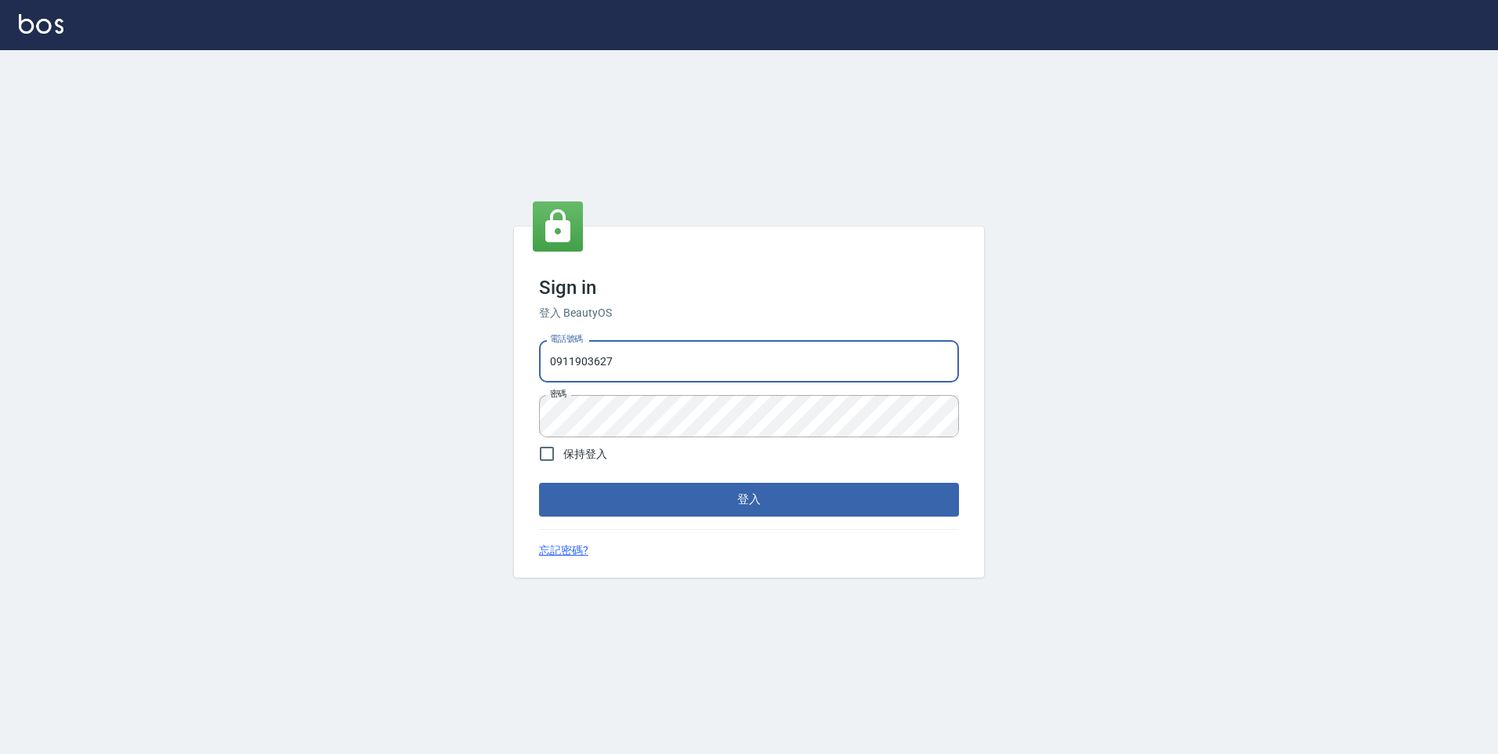
click at [617, 371] on input "0911903627" at bounding box center [749, 361] width 420 height 42
type input "09119036270909"
drag, startPoint x: 642, startPoint y: 364, endPoint x: 371, endPoint y: 319, distance: 274.7
click at [371, 319] on div "Sign in 登入 BeautyOS 電話號碼 09119036270909 電話號碼 密碼 密碼 保持登入 登入 忘記密碼?" at bounding box center [749, 402] width 1498 height 704
type input "0909291021"
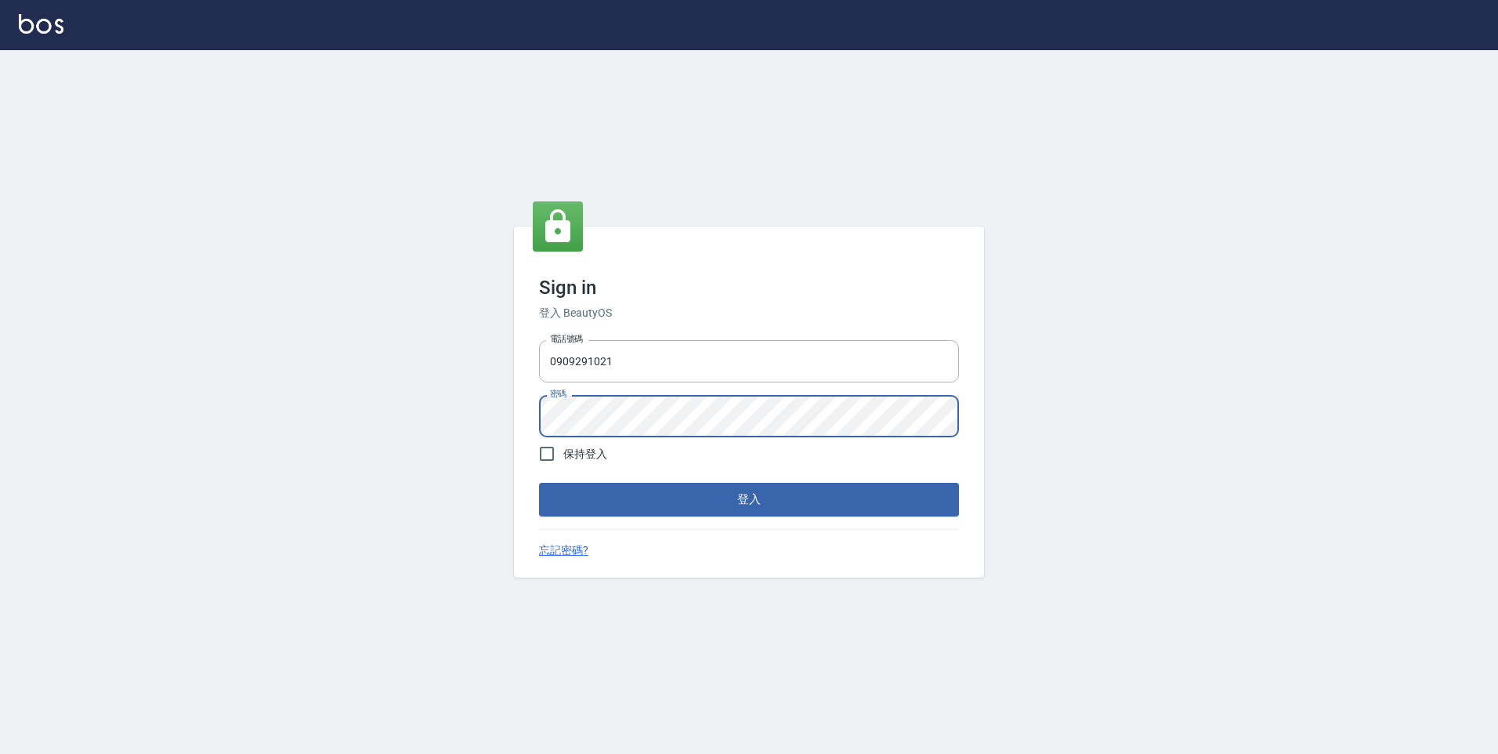
click at [501, 418] on div "Sign in 登入 BeautyOS 電話號碼 [PHONE_NUMBER] 電話號碼 密碼 密碼 保持登入 登入 忘記密碼?" at bounding box center [749, 402] width 1498 height 704
click at [539, 483] on button "登入" at bounding box center [749, 499] width 420 height 33
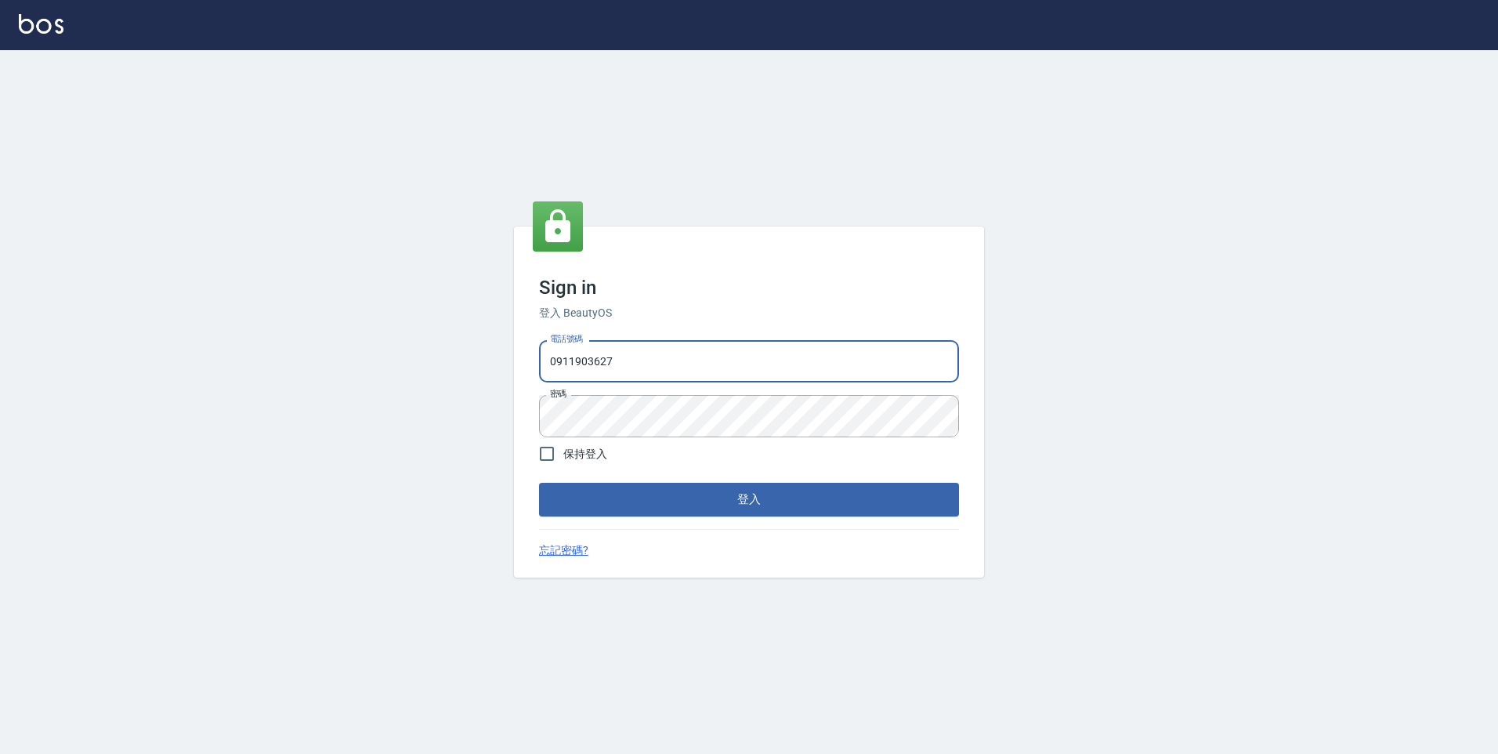
drag, startPoint x: 644, startPoint y: 360, endPoint x: 528, endPoint y: 349, distance: 116.5
click at [528, 349] on div "Sign in 登入 BeautyOS 電話號碼 [PHONE_NUMBER] 電話號碼 密碼 密碼 保持登入 登入 忘記密碼?" at bounding box center [749, 401] width 470 height 350
click at [449, 490] on div "Sign in 登入 BeautyOS 電話號碼 [PHONE_NUMBER] 電話號碼 密碼 密碼 保持登入 登入 忘記密碼?" at bounding box center [749, 402] width 1498 height 704
drag, startPoint x: 601, startPoint y: 354, endPoint x: 609, endPoint y: 356, distance: 8.8
click at [601, 354] on input "0911903627" at bounding box center [749, 361] width 420 height 42
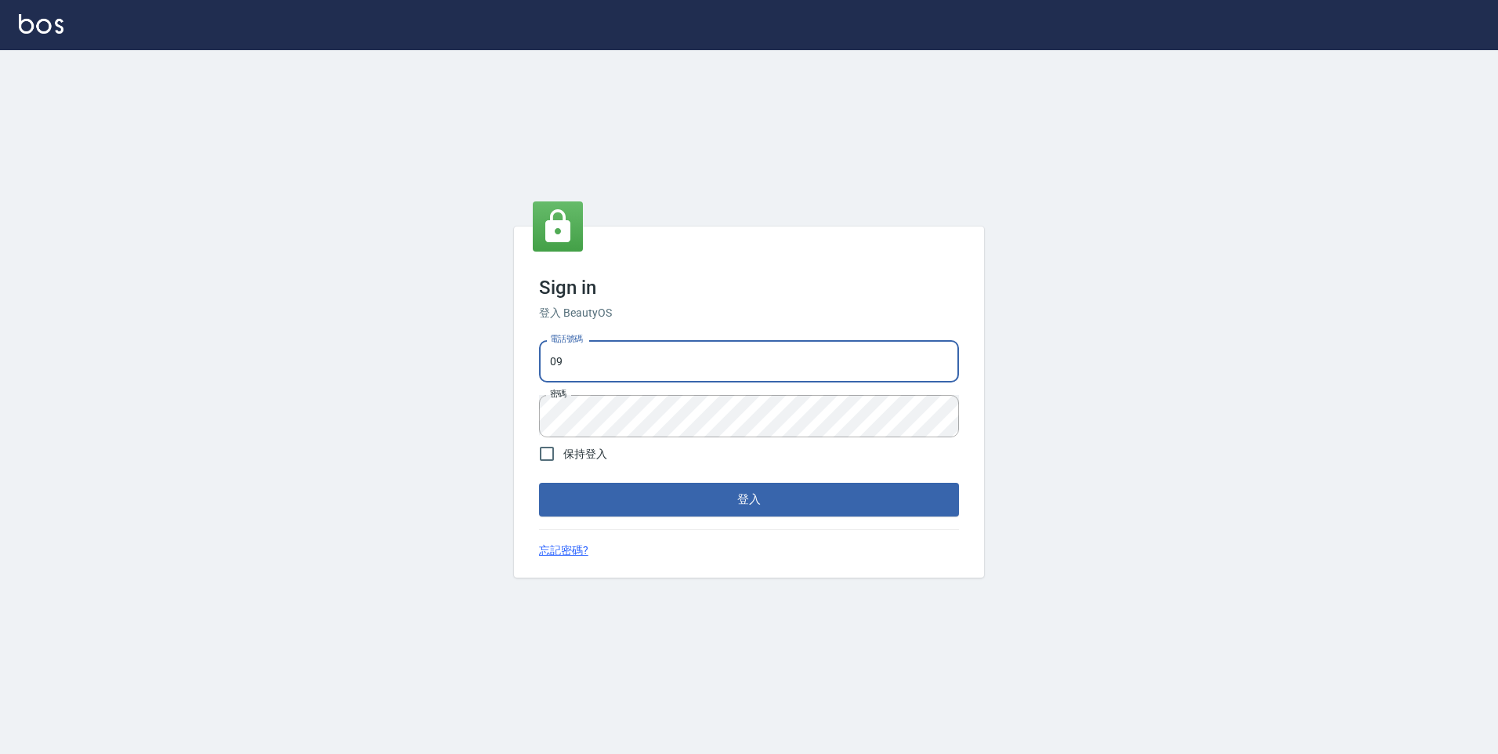
type input "0"
type input "2"
click at [599, 504] on button "登入" at bounding box center [749, 499] width 420 height 33
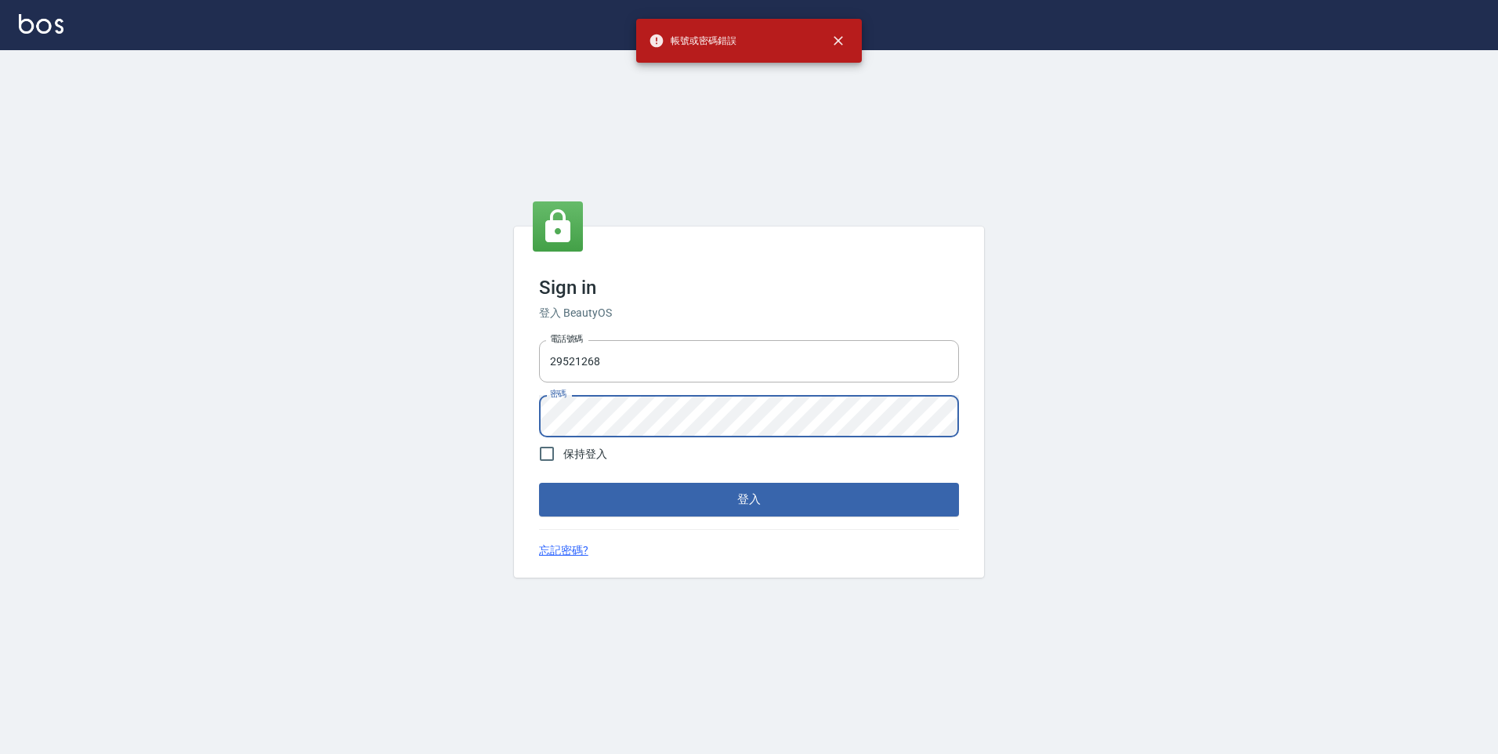
click at [508, 407] on div "Sign in 登入 BeautyOS 電話號碼 [PHONE_NUMBER] 電話號碼 密碼 密碼 保持登入 登入 忘記密碼?" at bounding box center [749, 402] width 1498 height 704
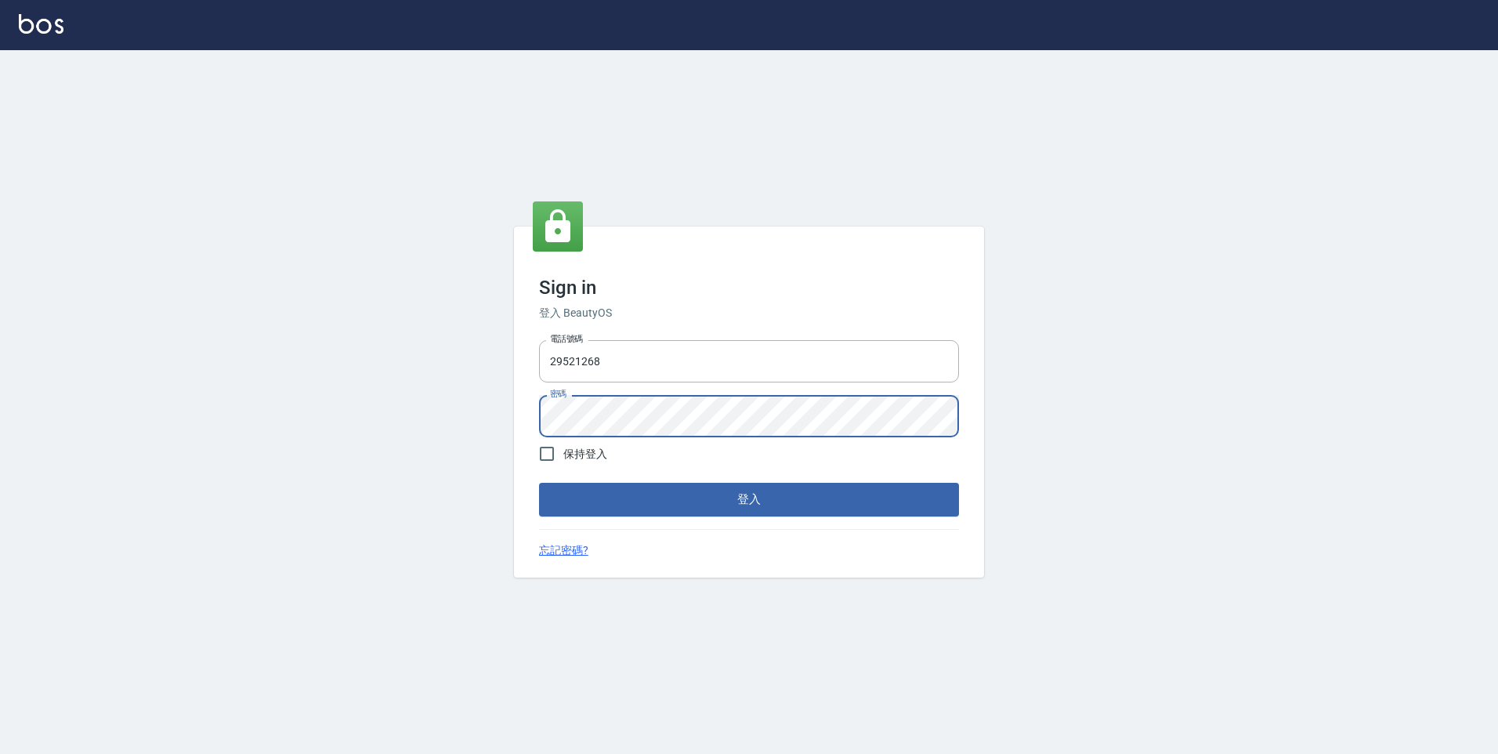
click at [539, 483] on button "登入" at bounding box center [749, 499] width 420 height 33
click at [546, 353] on input "29521268" at bounding box center [749, 361] width 420 height 42
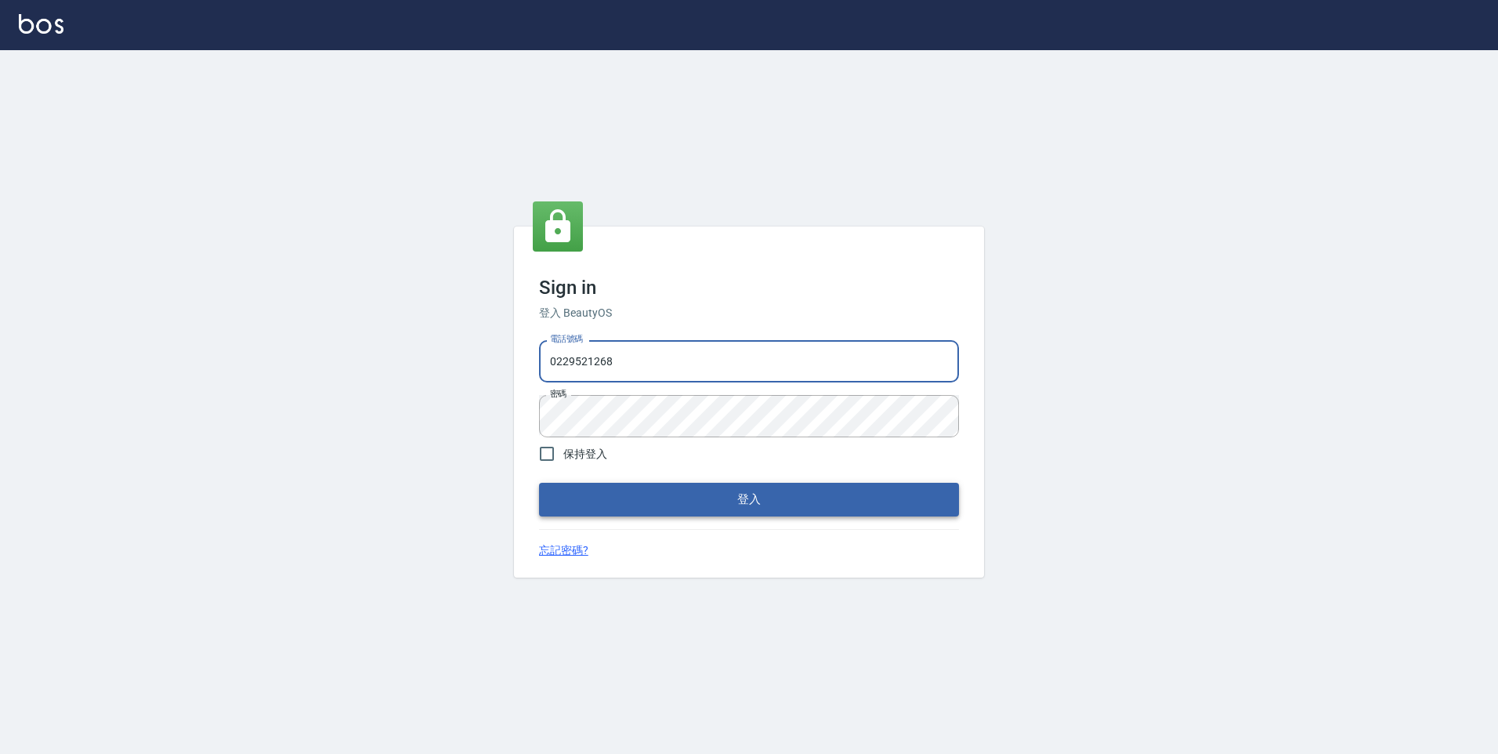
type input "0229521268"
click at [646, 503] on button "登入" at bounding box center [749, 499] width 420 height 33
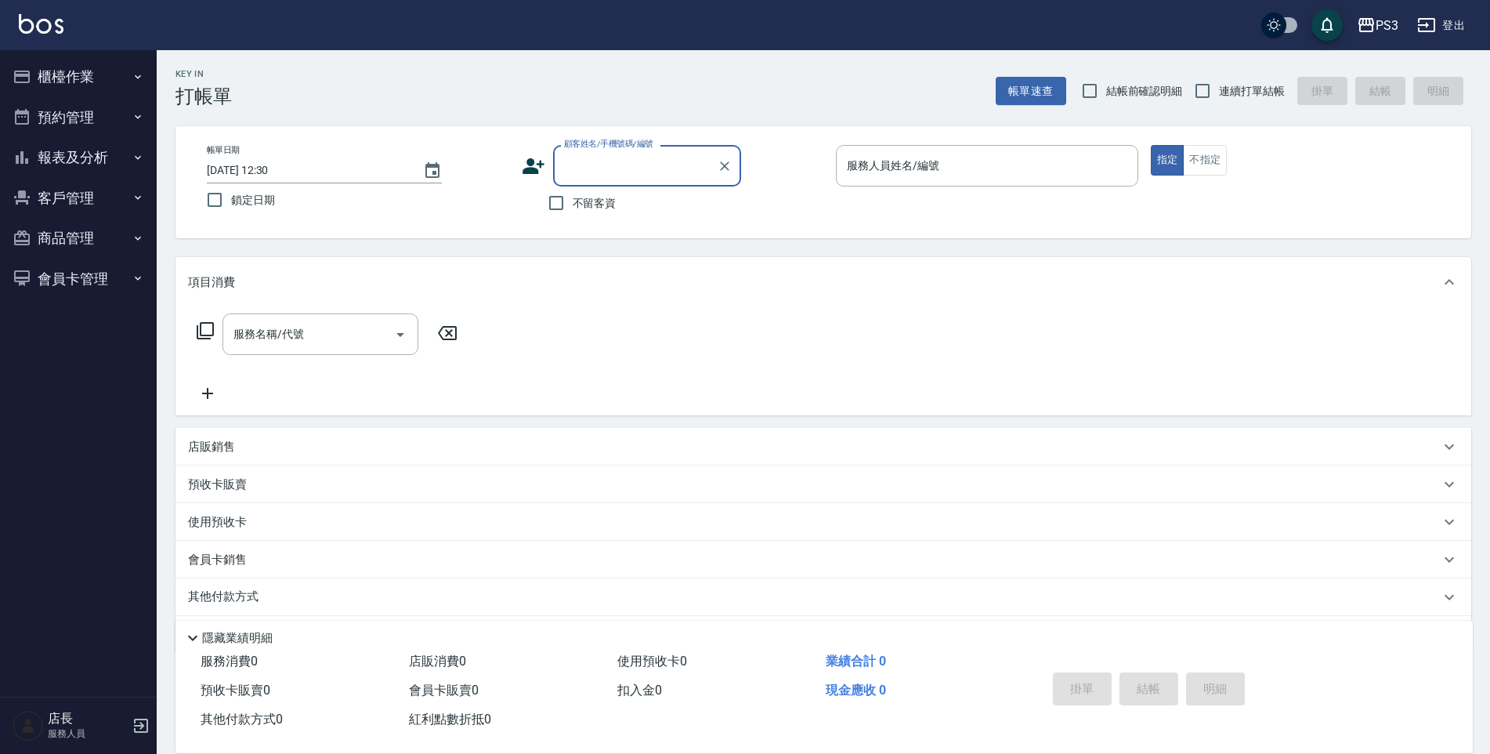
click at [96, 81] on button "櫃檯作業" at bounding box center [78, 76] width 144 height 41
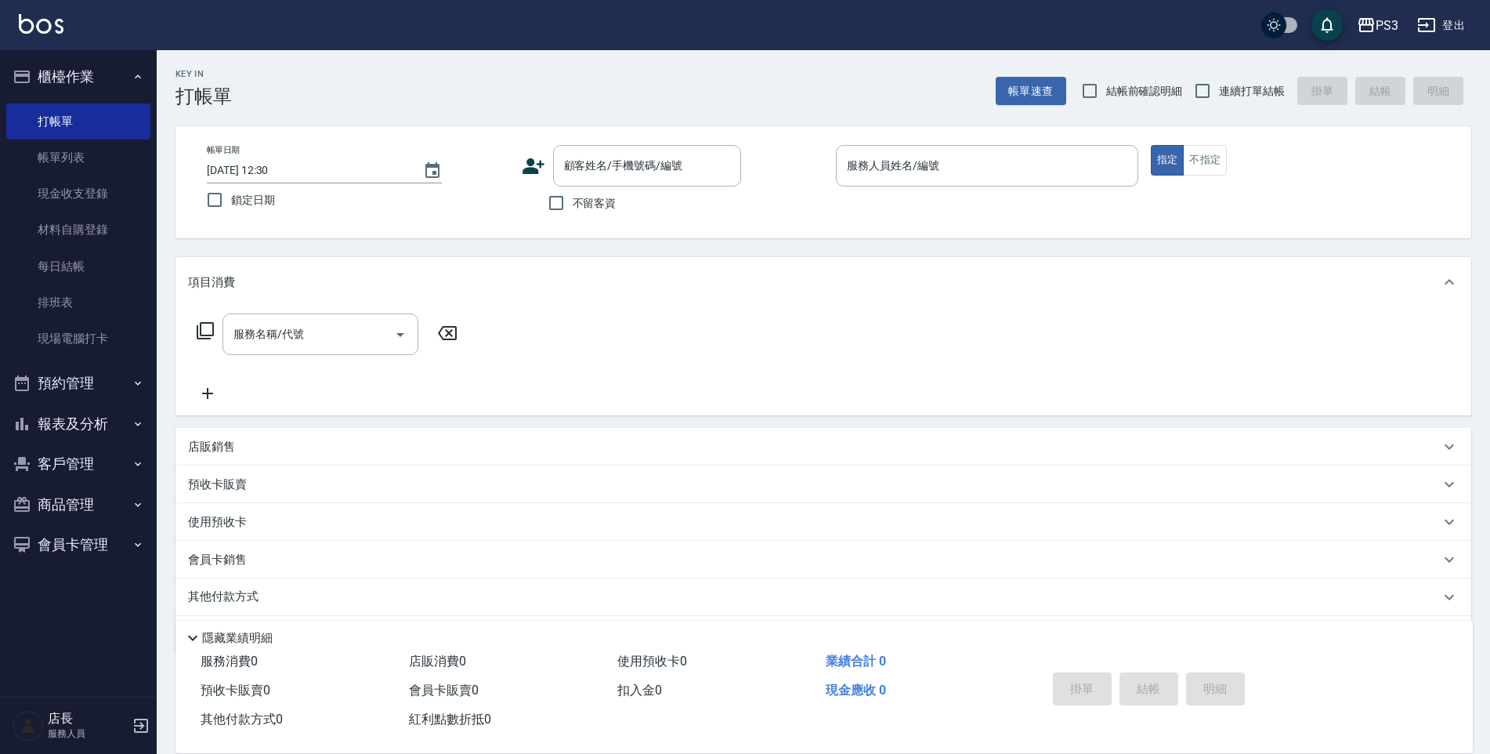
click at [29, 429] on icon "button" at bounding box center [22, 423] width 19 height 19
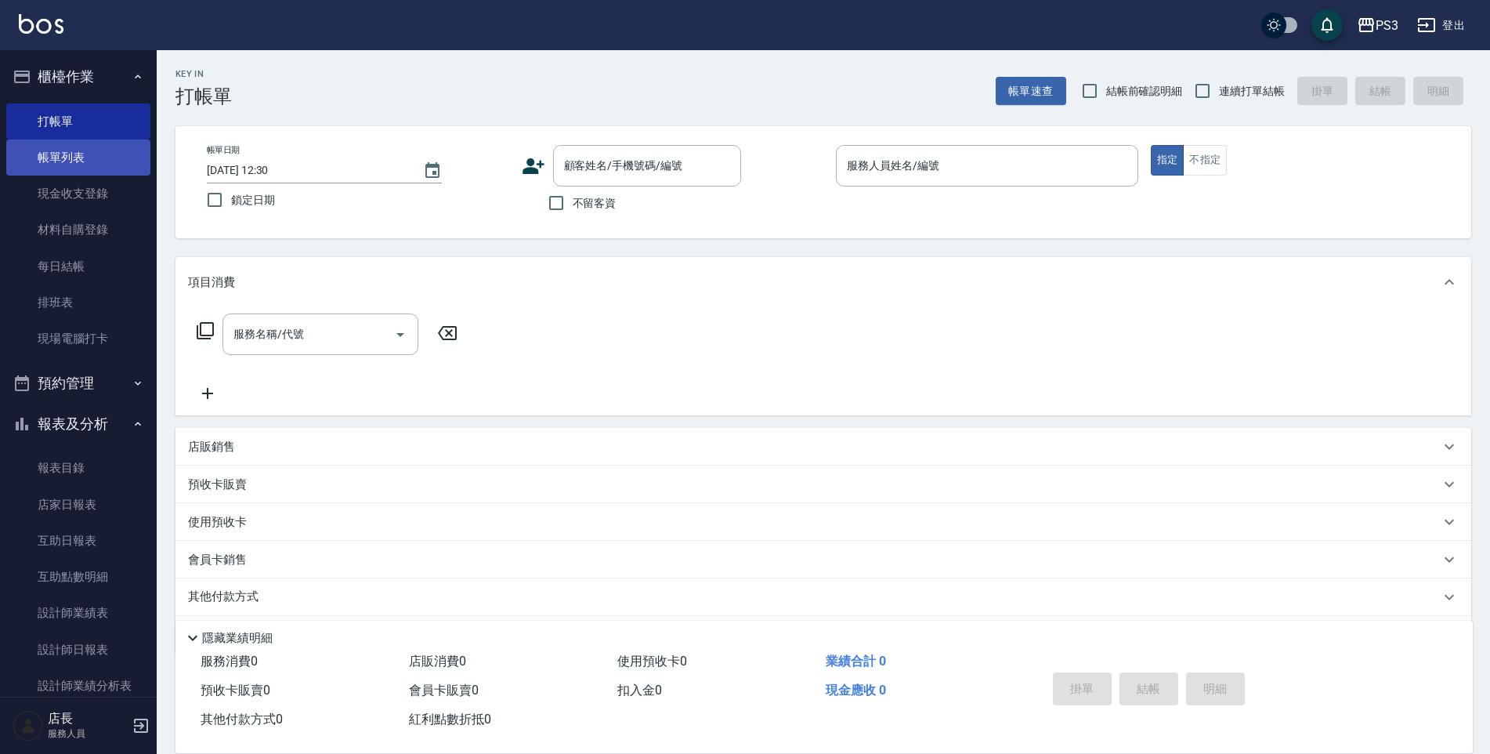
click at [100, 159] on link "帳單列表" at bounding box center [78, 157] width 144 height 36
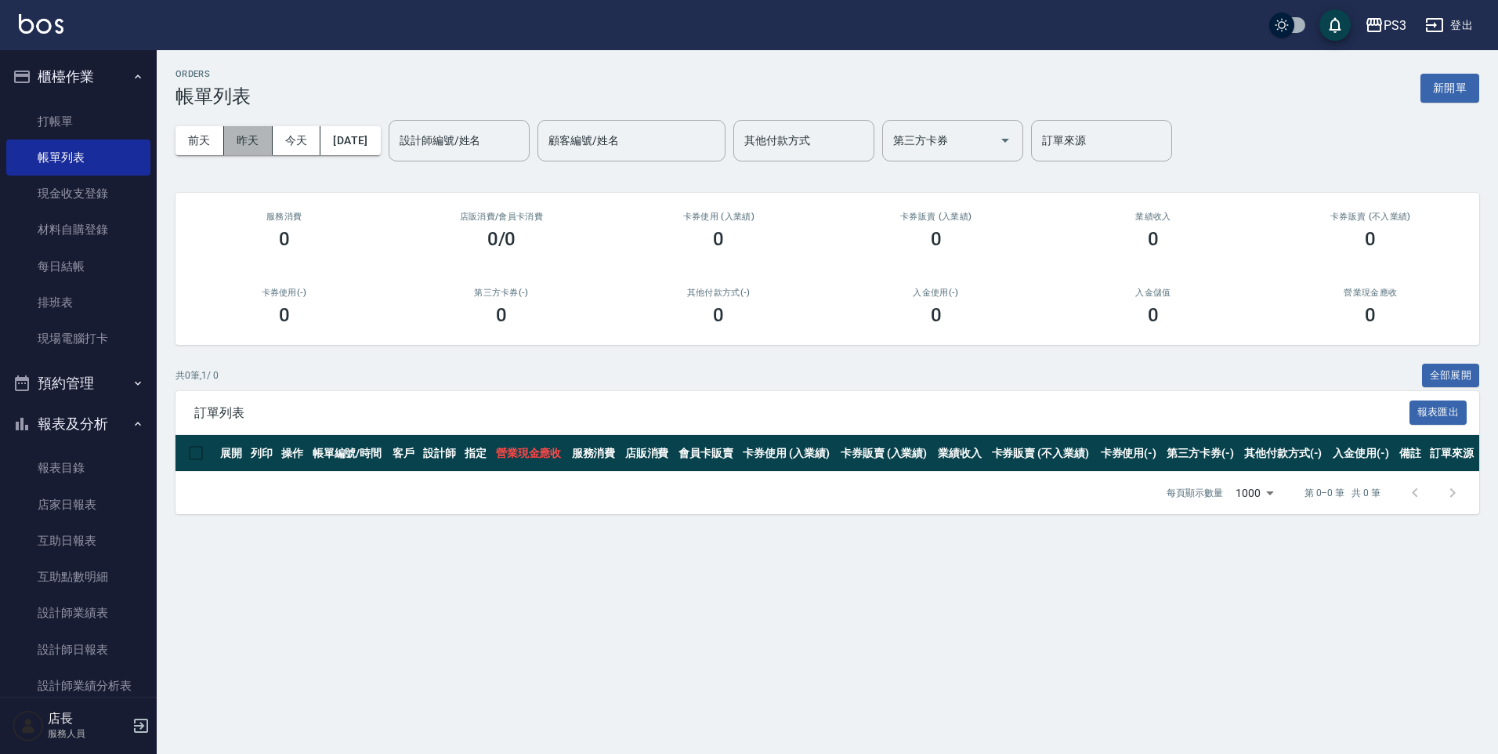
click at [262, 134] on button "昨天" at bounding box center [248, 140] width 49 height 29
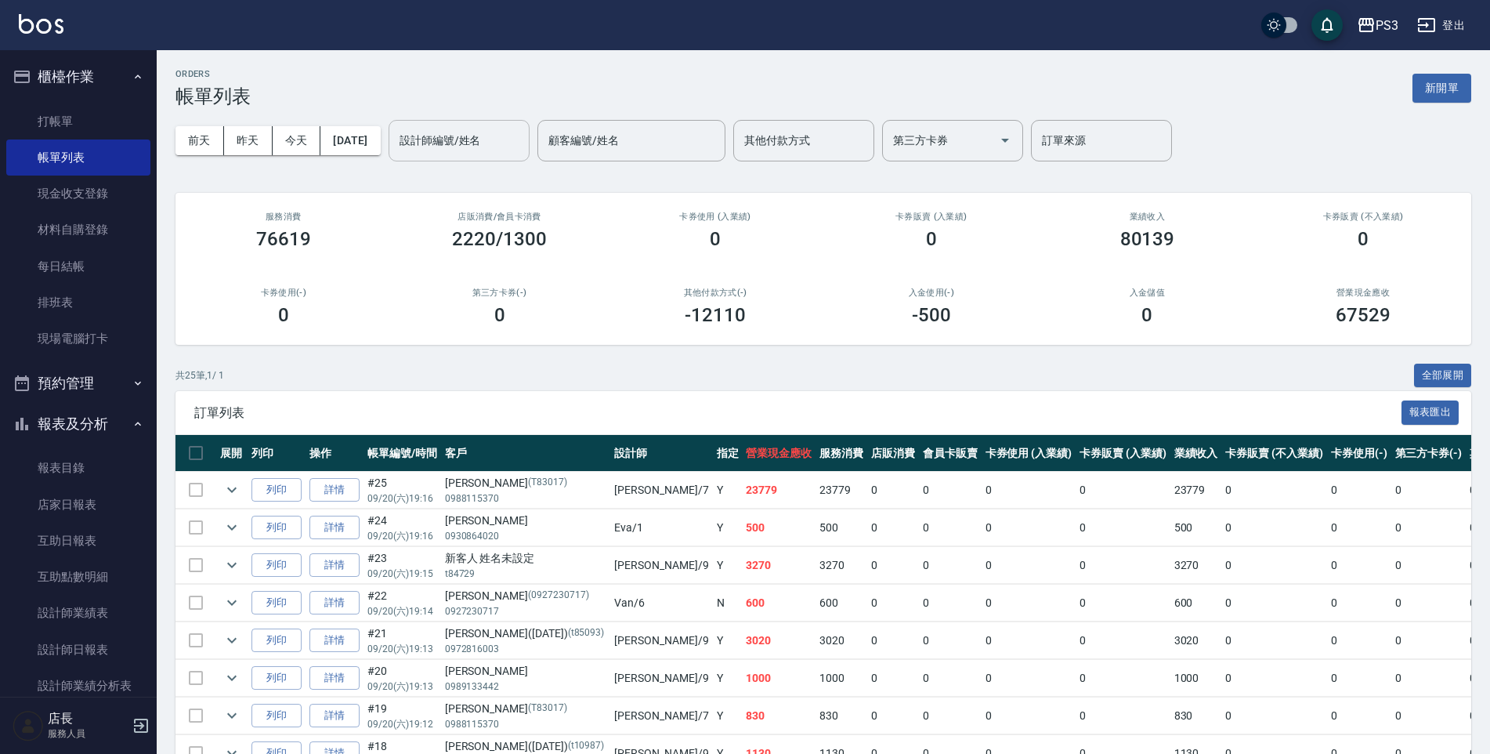
click at [457, 150] on input "設計師編號/姓名" at bounding box center [459, 140] width 127 height 27
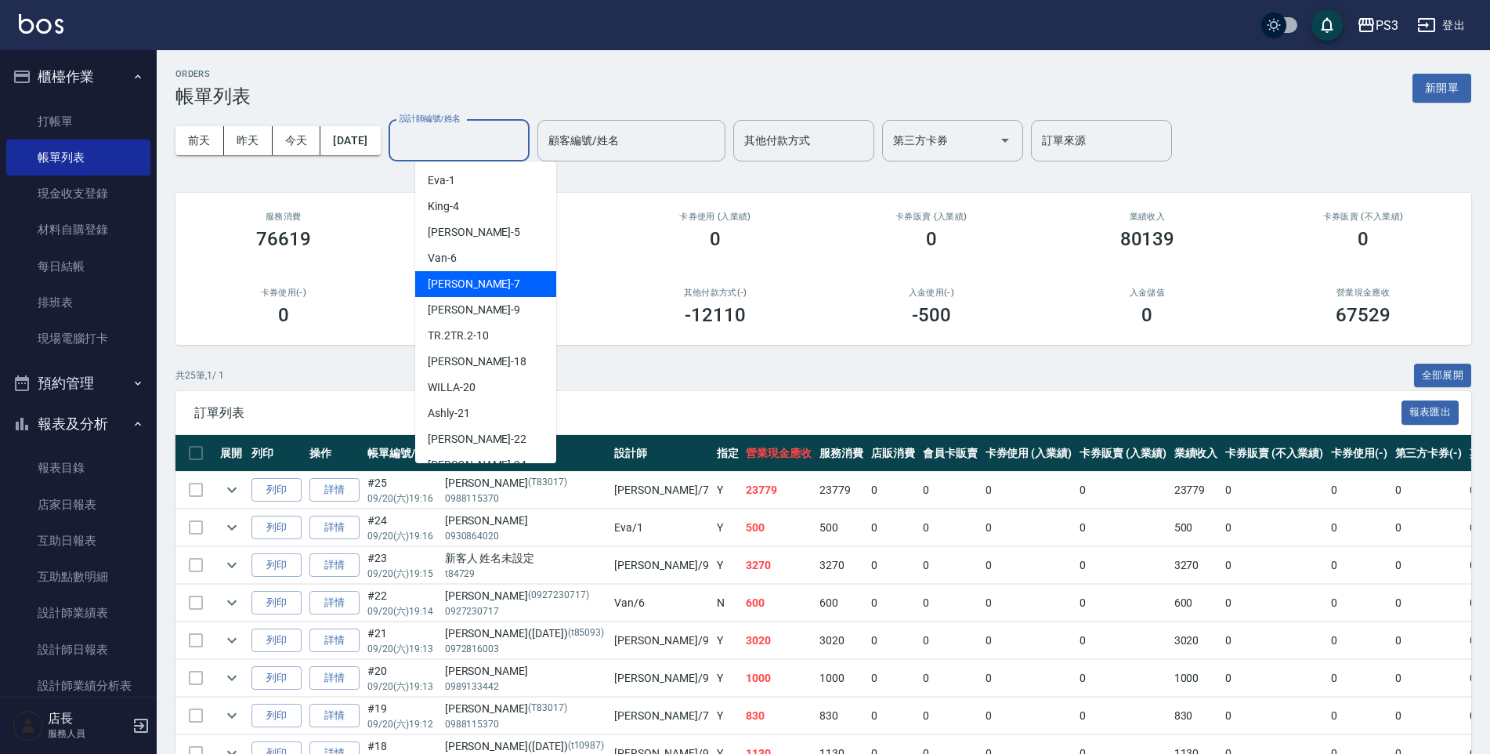
click at [466, 286] on div "[PERSON_NAME] -7" at bounding box center [485, 284] width 141 height 26
type input "[PERSON_NAME]-7"
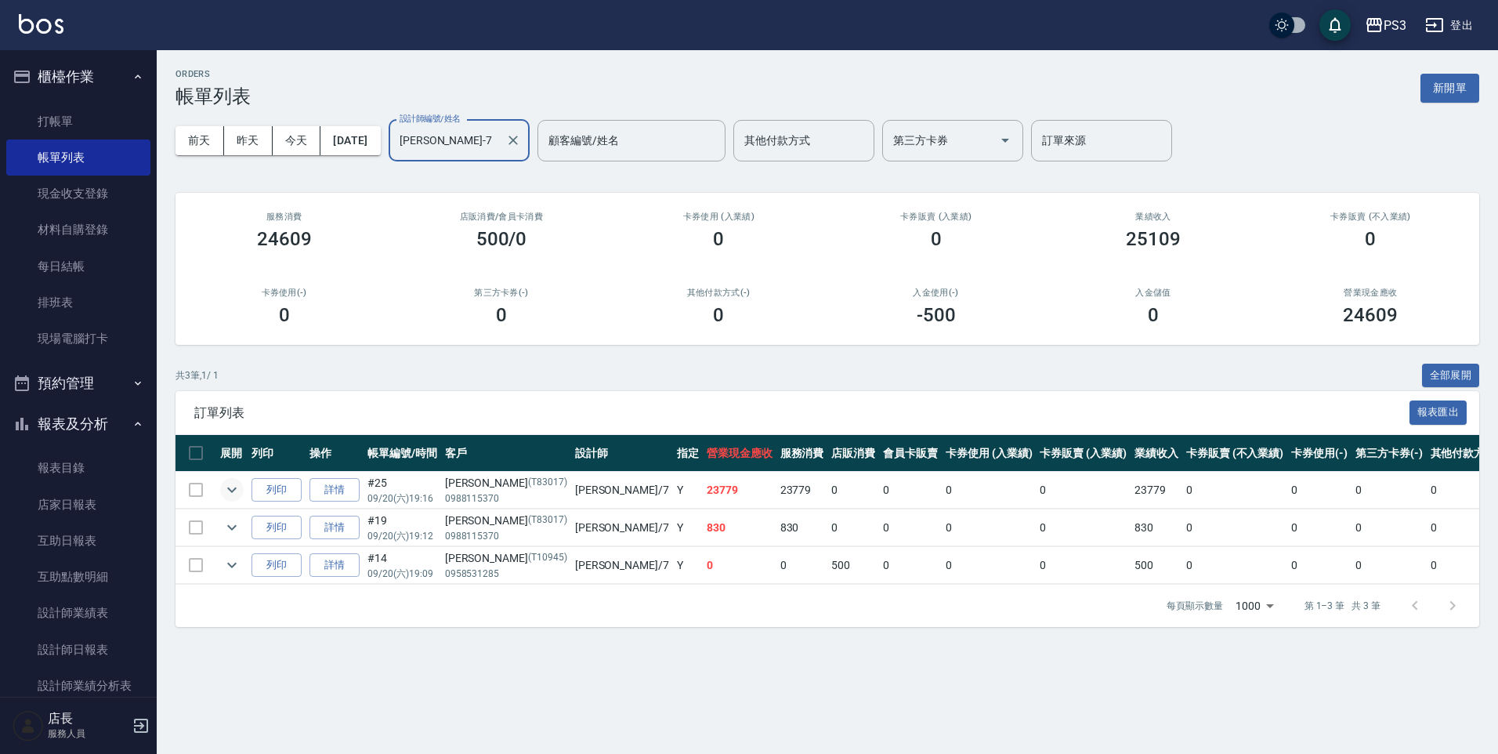
click at [226, 481] on icon "expand row" at bounding box center [231, 489] width 19 height 19
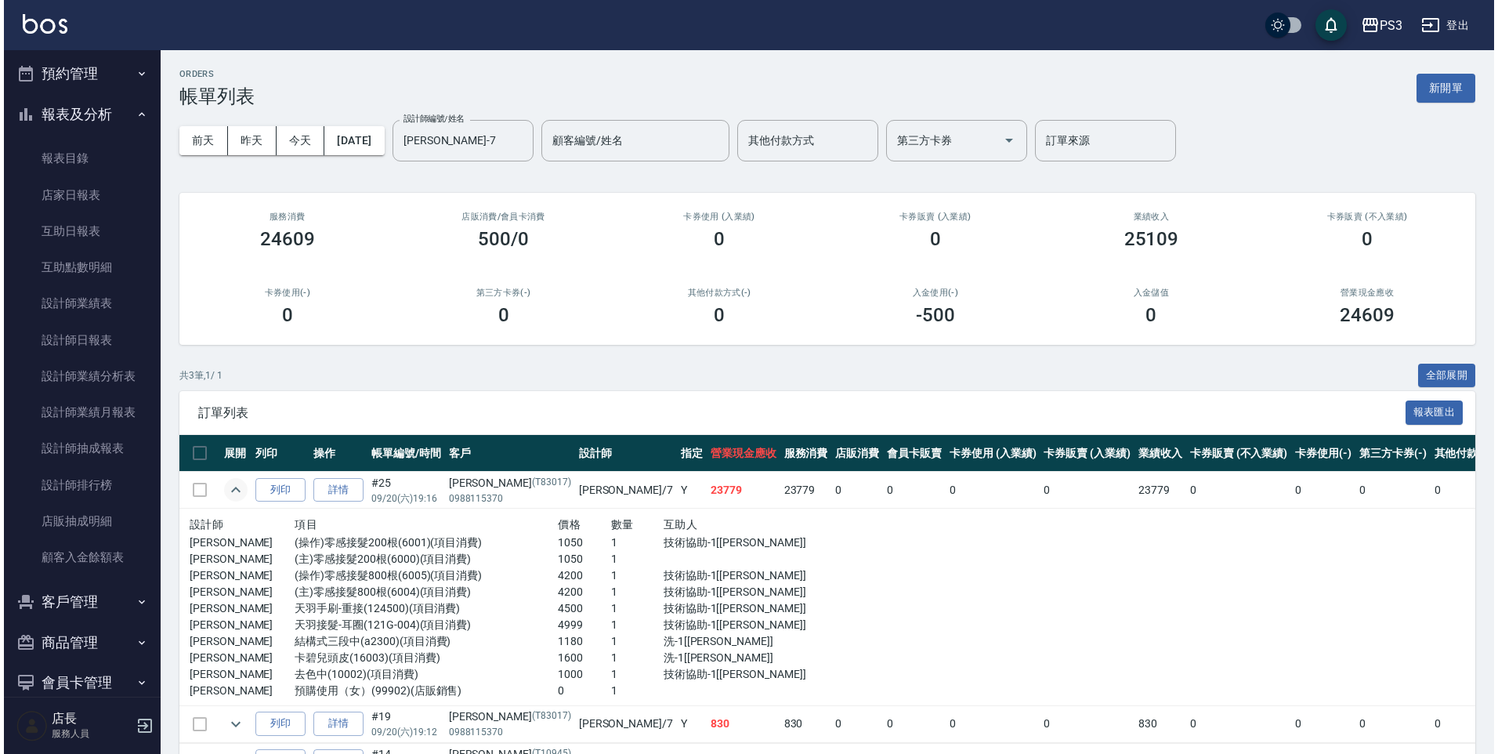
scroll to position [313, 0]
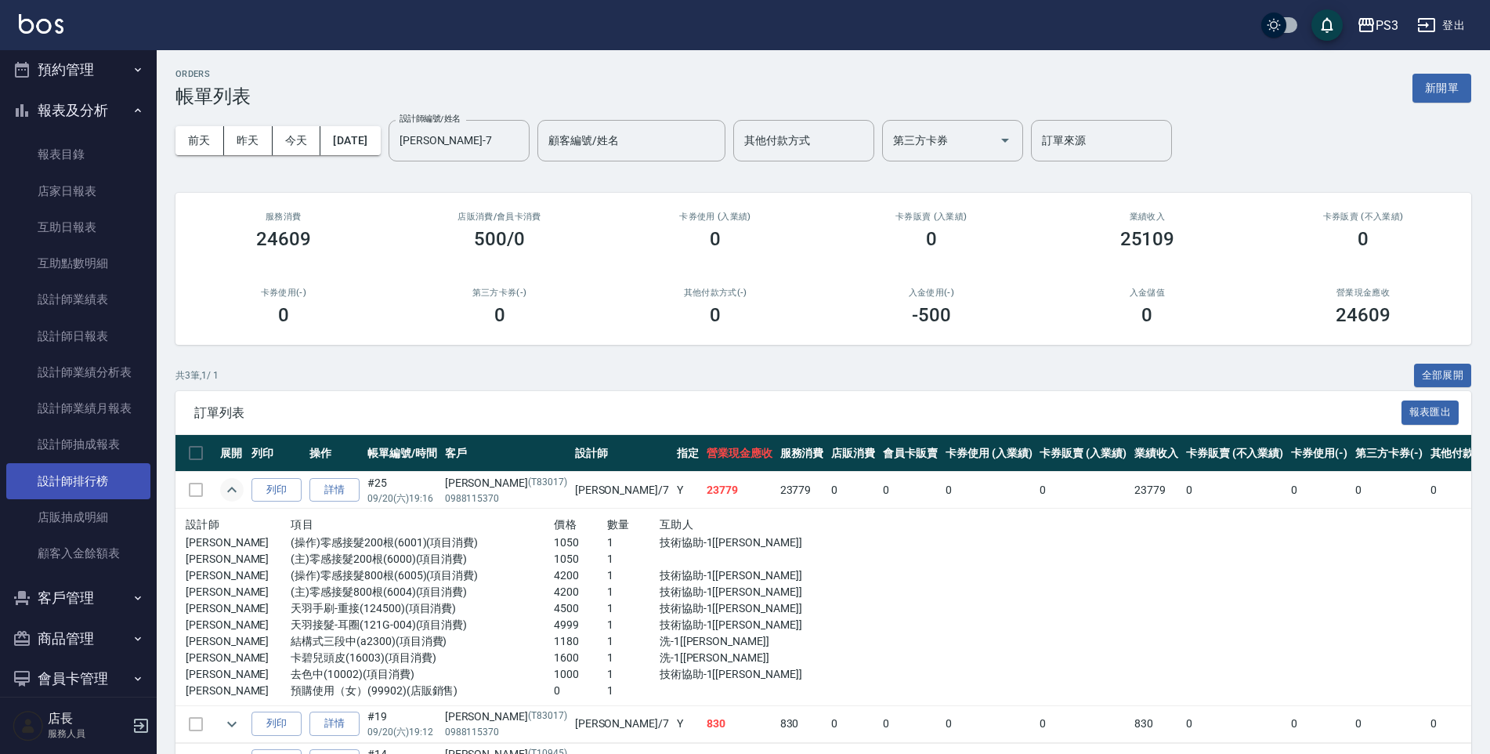
click at [68, 480] on link "設計師排行榜" at bounding box center [78, 481] width 144 height 36
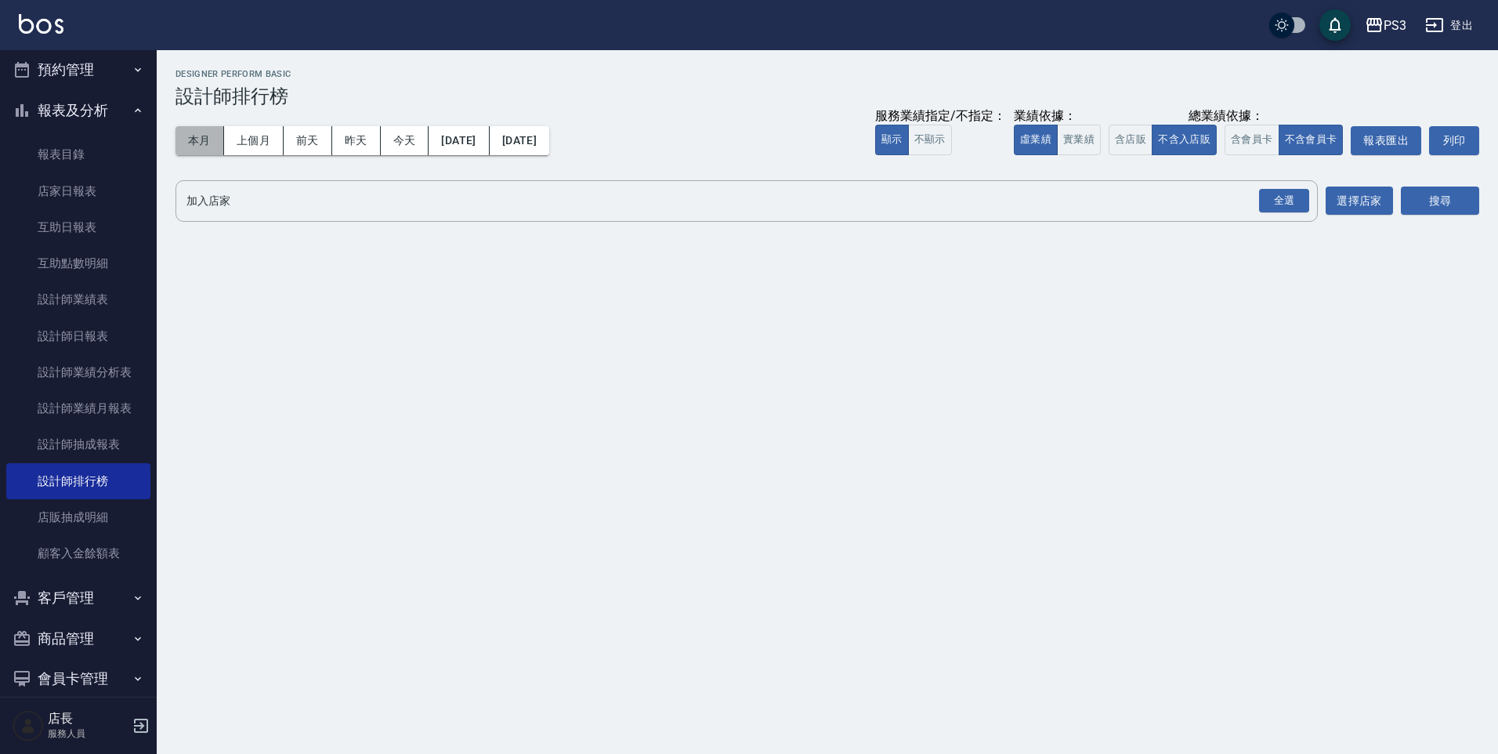
click at [209, 143] on button "本月" at bounding box center [199, 140] width 49 height 29
click at [1261, 203] on div "全選" at bounding box center [1284, 201] width 50 height 24
click at [1440, 192] on button "搜尋" at bounding box center [1440, 201] width 78 height 29
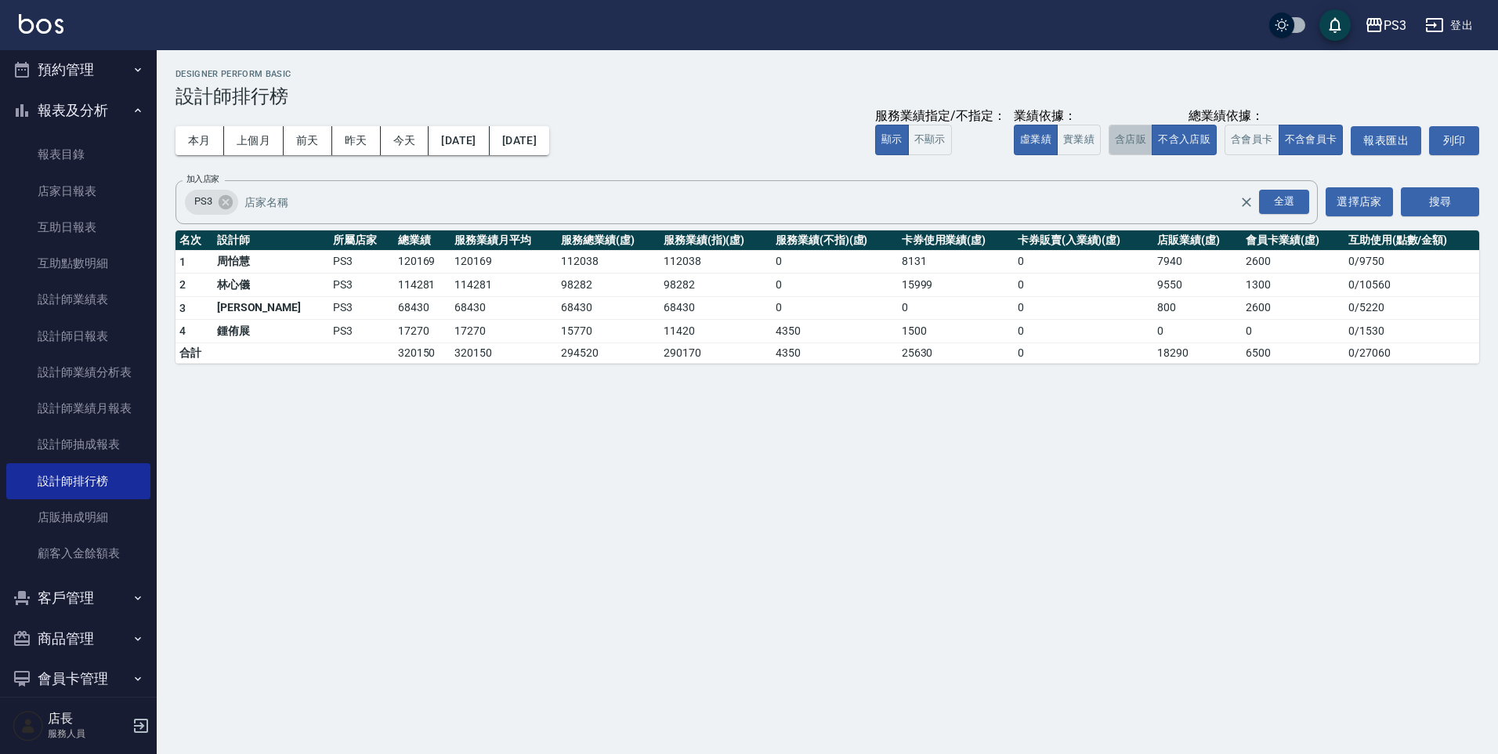
click at [1120, 135] on button "含店販" at bounding box center [1131, 140] width 44 height 31
click at [1247, 142] on button "含會員卡" at bounding box center [1251, 140] width 55 height 31
click at [1081, 159] on div "本月 上個月 [DATE] [DATE] [DATE] [DATE] [DATE] 服務業績指定/不指定： 顯示 不顯示 業績依據： 虛業績 實業績 總業績依…" at bounding box center [827, 140] width 1304 height 67
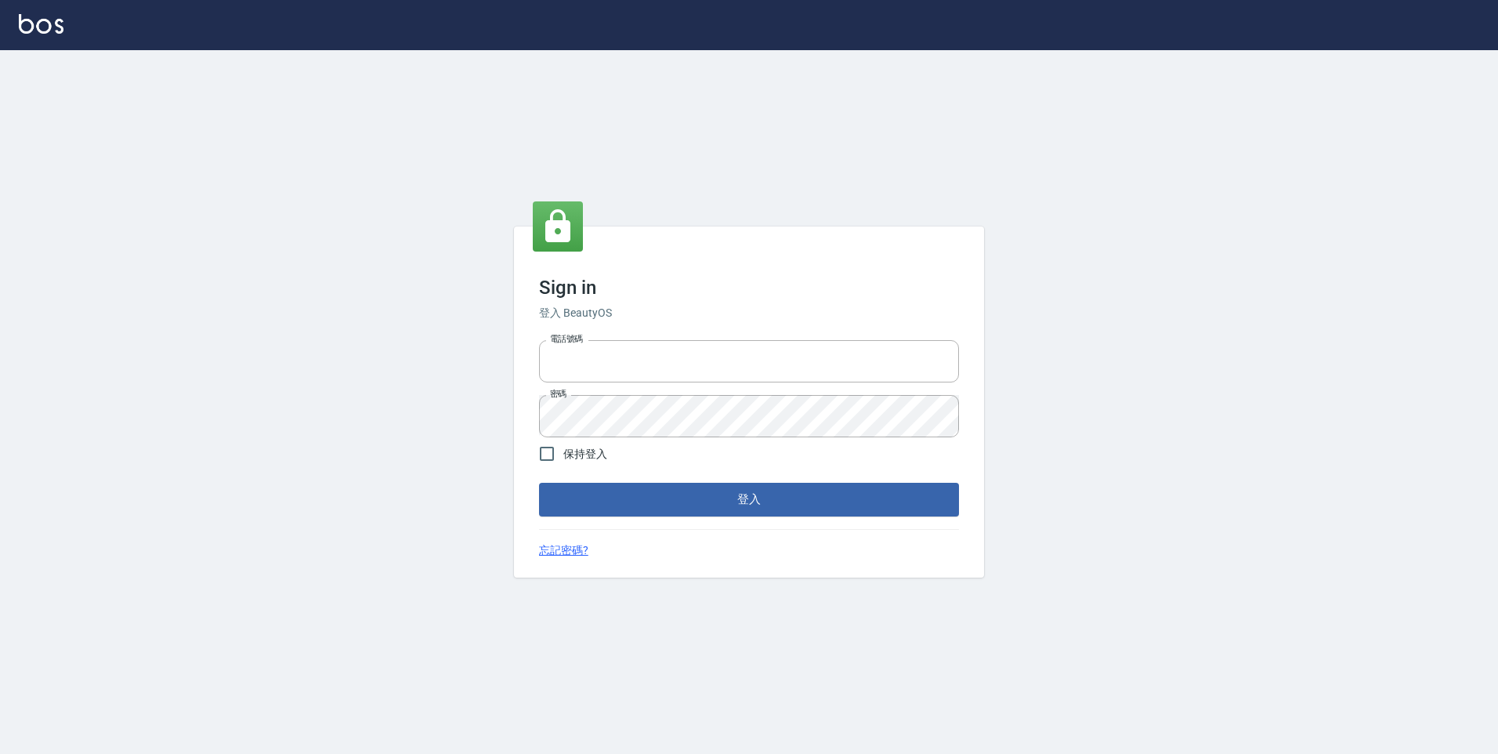
type input "0229521268"
click at [664, 487] on button "登入" at bounding box center [749, 499] width 420 height 33
